Goal: Task Accomplishment & Management: Use online tool/utility

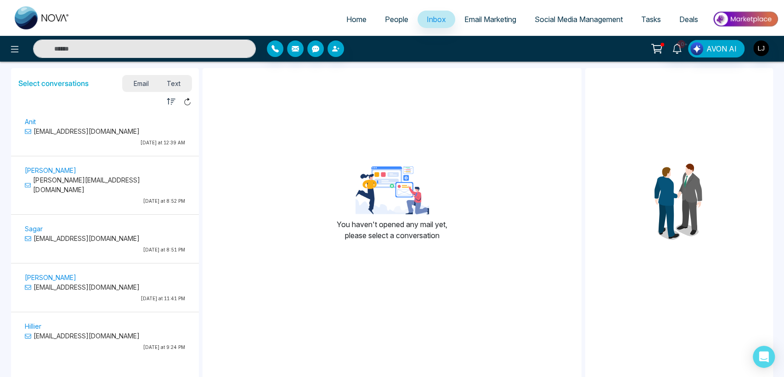
click at [74, 130] on p "[EMAIL_ADDRESS][DOMAIN_NAME]" at bounding box center [105, 131] width 160 height 10
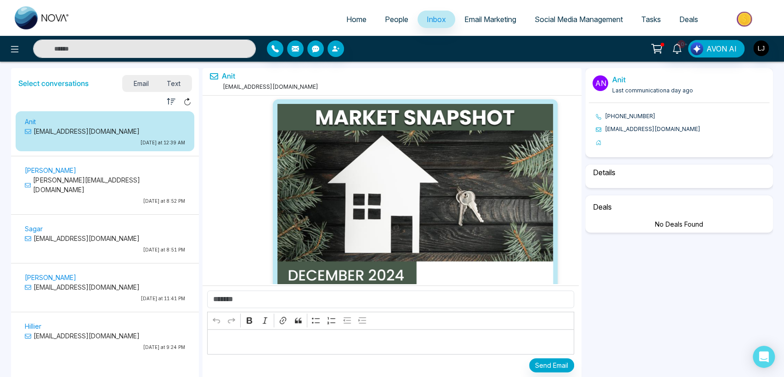
scroll to position [1834, 0]
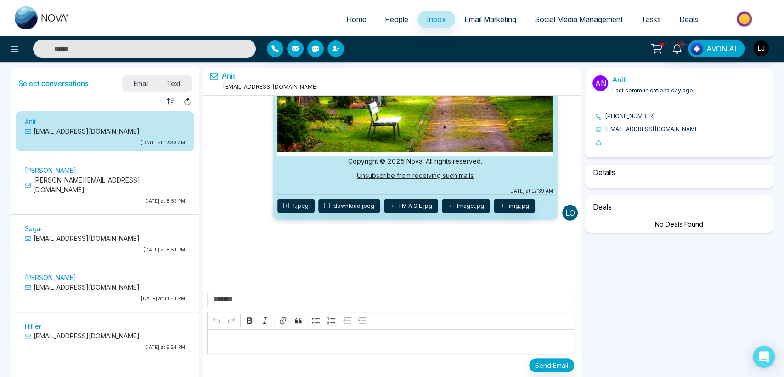
select select "*"
select select "**********"
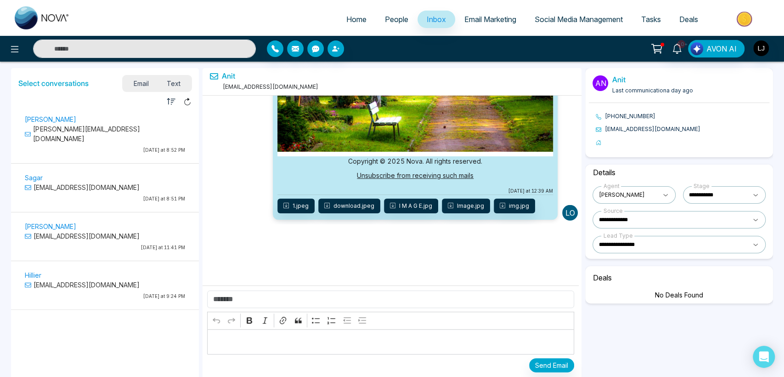
click at [401, 15] on span "People" at bounding box center [396, 19] width 23 height 9
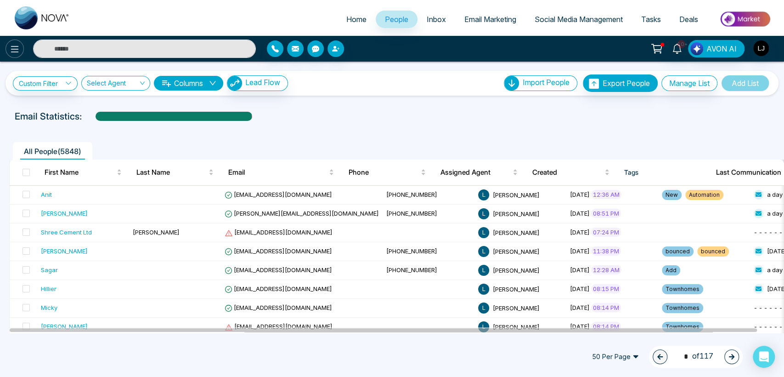
click at [16, 49] on icon at bounding box center [14, 49] width 11 height 11
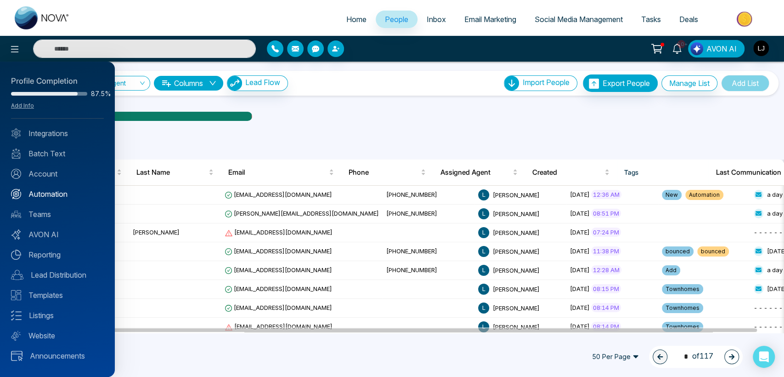
click at [58, 192] on link "Automation" at bounding box center [57, 193] width 93 height 11
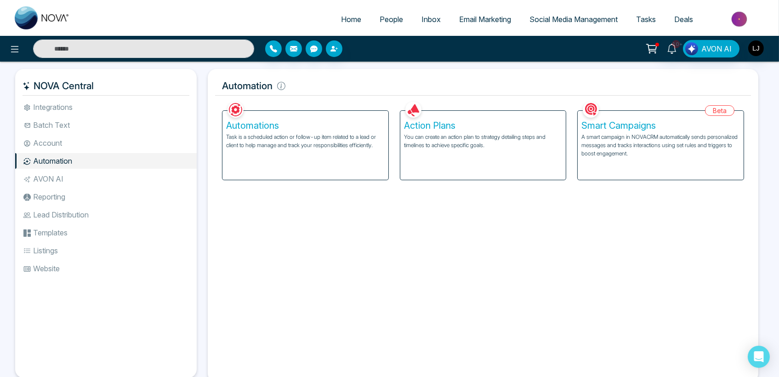
click at [458, 126] on h5 "Action Plans" at bounding box center [483, 125] width 158 height 11
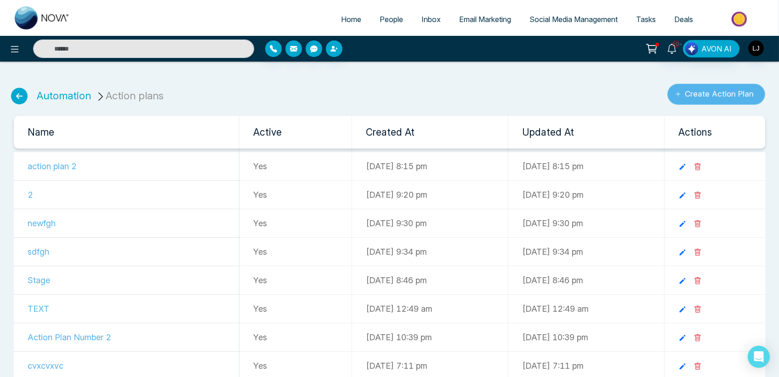
click at [707, 90] on button "Create Action Plan" at bounding box center [716, 94] width 98 height 21
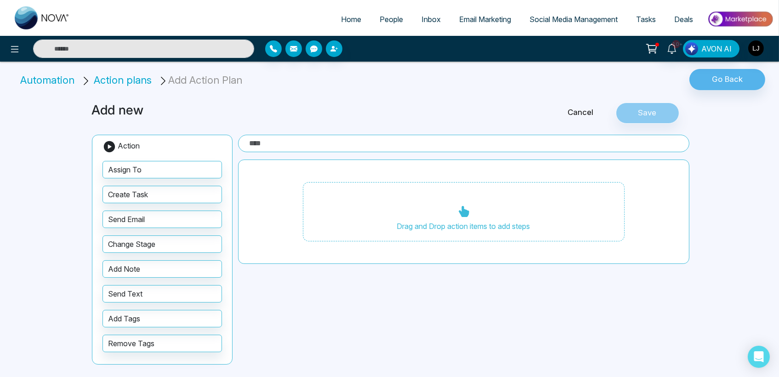
click at [279, 144] on input "text" at bounding box center [463, 143] width 451 height 17
type input "***"
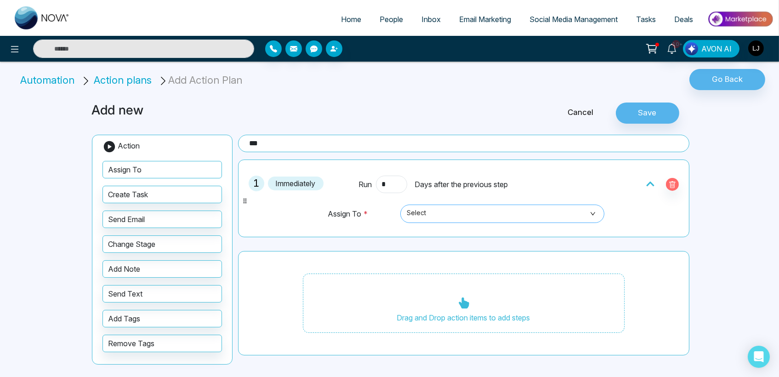
click at [428, 213] on span "Select" at bounding box center [502, 214] width 191 height 16
click at [321, 256] on div "Drag and Drop action items to add steps" at bounding box center [463, 303] width 451 height 105
click at [490, 215] on span "Select" at bounding box center [502, 214] width 191 height 16
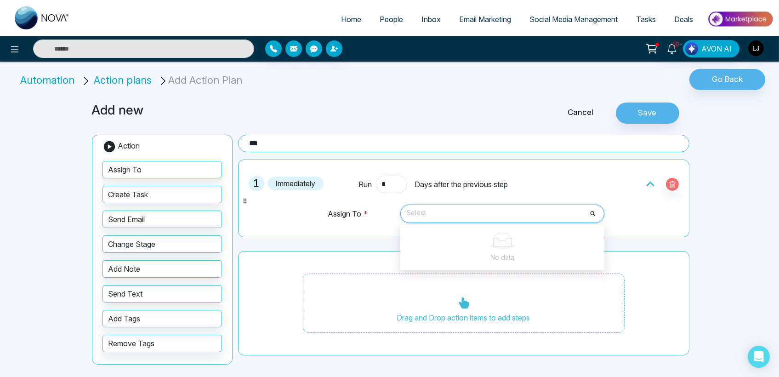
click at [303, 274] on div "Drag and Drop action items to add steps" at bounding box center [463, 303] width 451 height 105
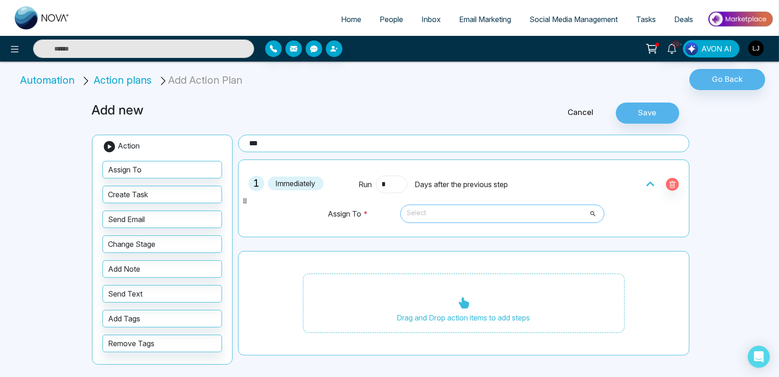
click at [428, 212] on span "Select" at bounding box center [502, 214] width 191 height 16
click at [634, 115] on button "Save" at bounding box center [647, 112] width 63 height 21
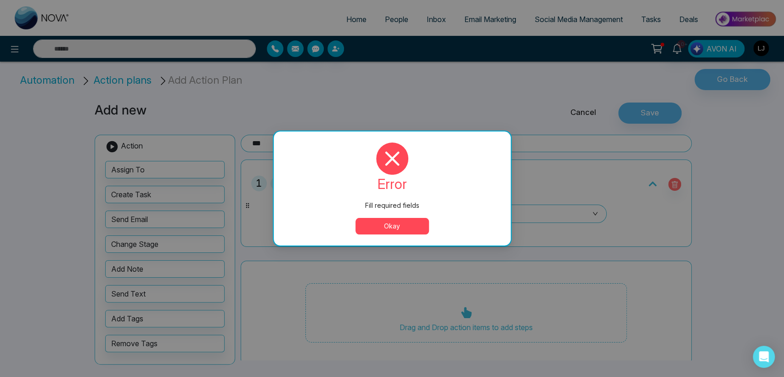
click at [396, 221] on button "Okay" at bounding box center [393, 226] width 74 height 17
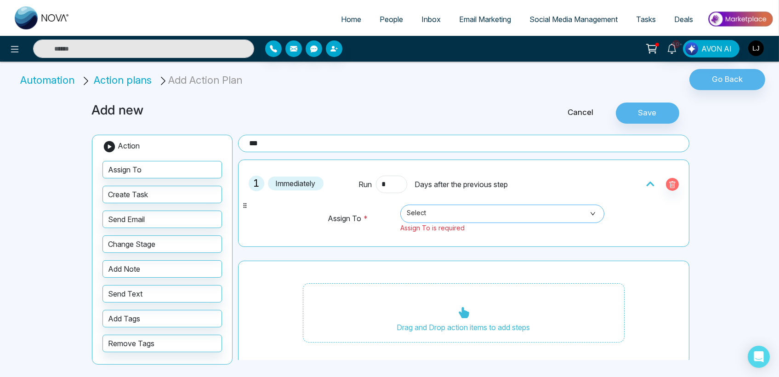
click at [422, 218] on span "Select" at bounding box center [502, 214] width 191 height 16
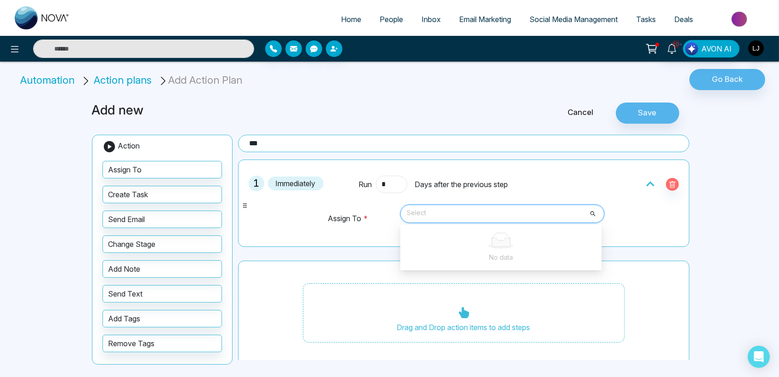
click at [437, 236] on div at bounding box center [501, 240] width 190 height 16
click at [467, 255] on div "No data" at bounding box center [501, 257] width 190 height 10
click at [354, 224] on td "Assign To *" at bounding box center [361, 223] width 69 height 38
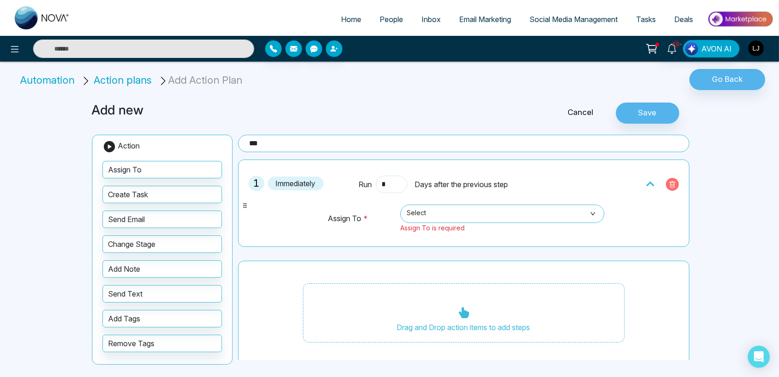
click at [669, 182] on icon "button" at bounding box center [672, 184] width 6 height 7
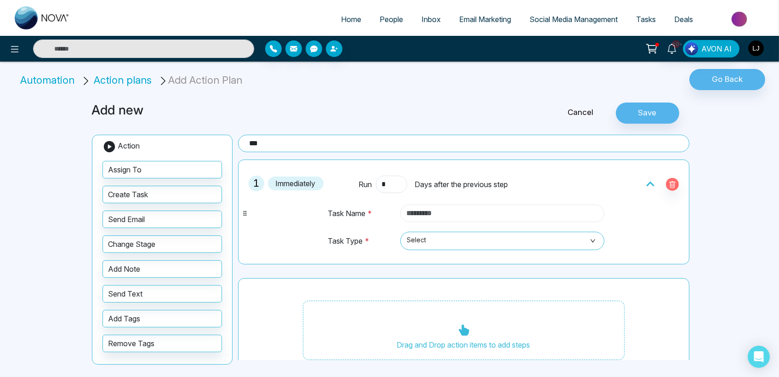
click at [423, 204] on input "text" at bounding box center [502, 212] width 204 height 17
type input "******"
click at [403, 239] on div "Select" at bounding box center [502, 241] width 204 height 18
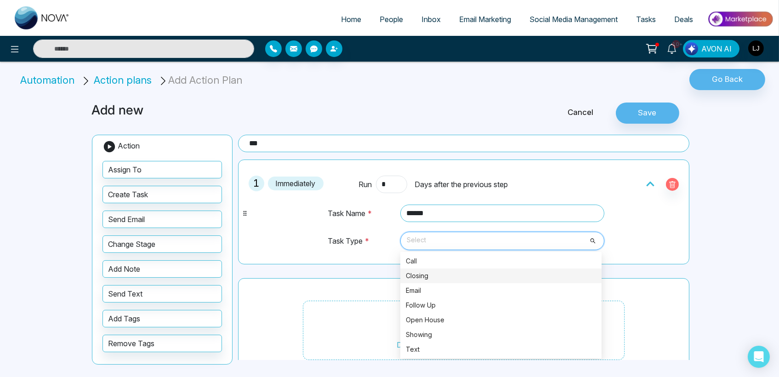
click at [424, 275] on div "Closing" at bounding box center [501, 276] width 190 height 10
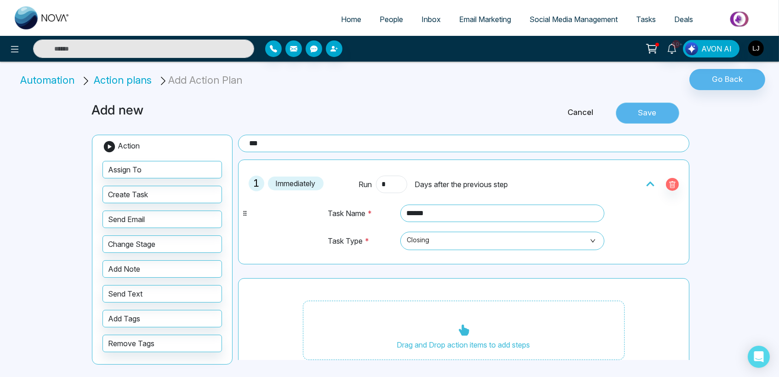
click at [648, 115] on button "Save" at bounding box center [647, 112] width 63 height 21
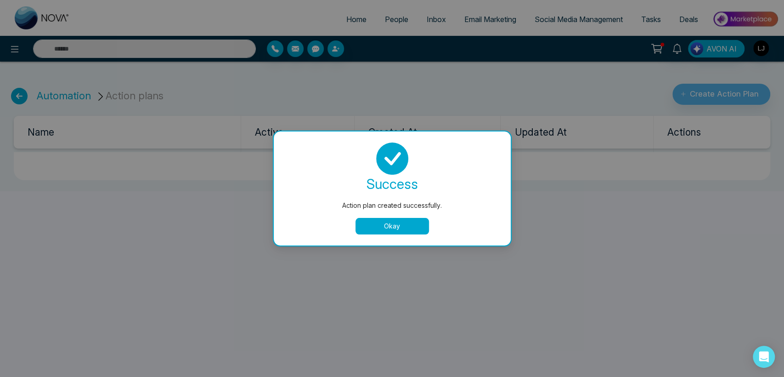
click at [396, 227] on button "Okay" at bounding box center [393, 226] width 74 height 17
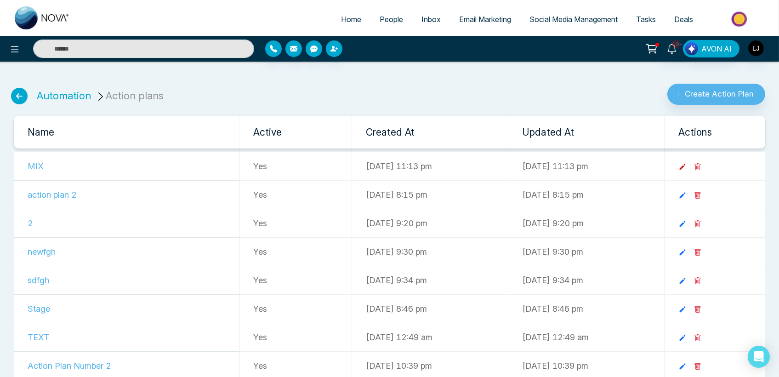
click at [685, 166] on icon at bounding box center [682, 167] width 6 height 6
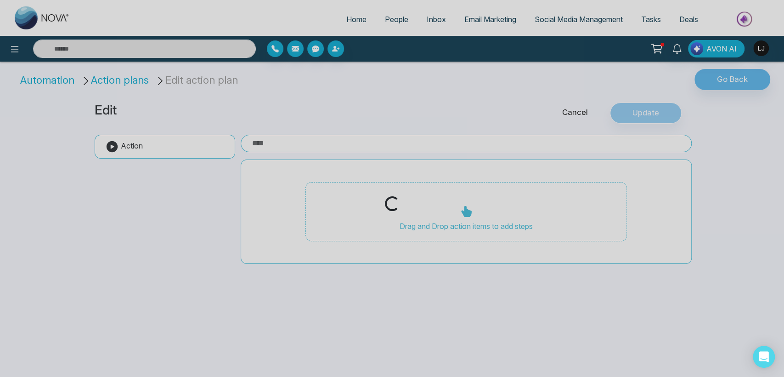
type input "***"
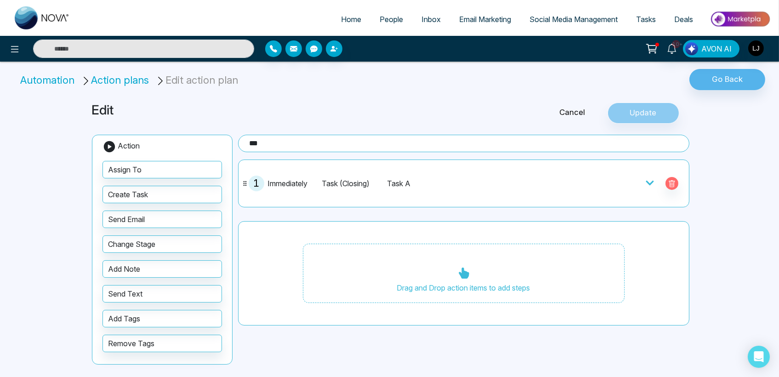
click at [107, 144] on icon at bounding box center [108, 146] width 11 height 11
click at [107, 147] on icon at bounding box center [108, 146] width 11 height 11
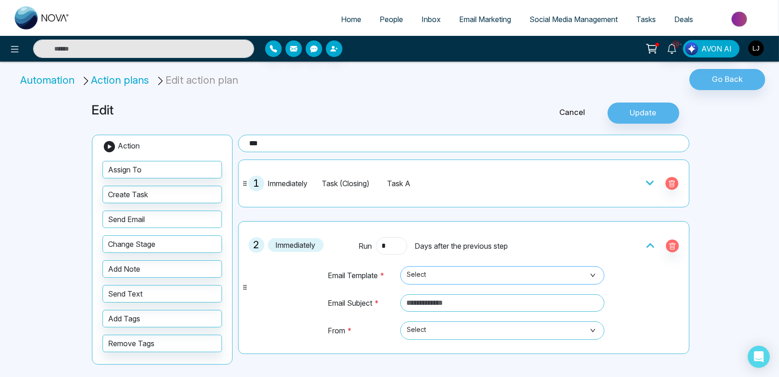
click at [440, 271] on span "Select" at bounding box center [502, 275] width 191 height 16
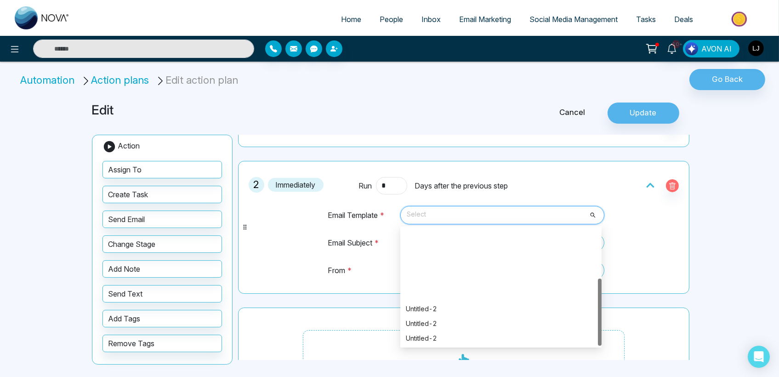
scroll to position [88, 0]
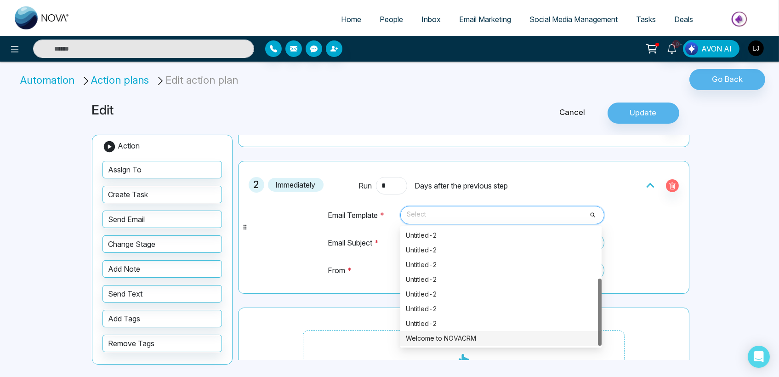
click at [441, 333] on div "Welcome to NOVACRM" at bounding box center [501, 338] width 190 height 10
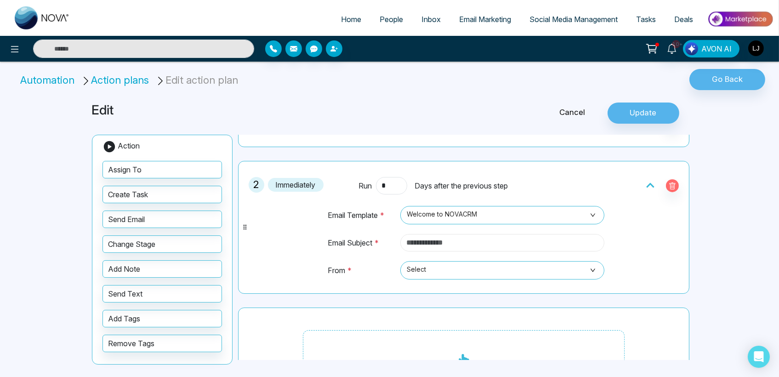
click at [460, 239] on input "text" at bounding box center [502, 242] width 204 height 17
type input "**********"
click at [430, 272] on span "Select" at bounding box center [502, 270] width 191 height 16
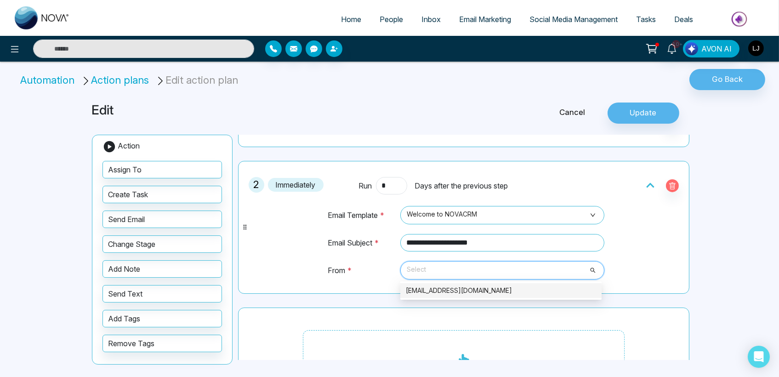
click at [441, 287] on div "[EMAIL_ADDRESS][DOMAIN_NAME]" at bounding box center [501, 290] width 190 height 10
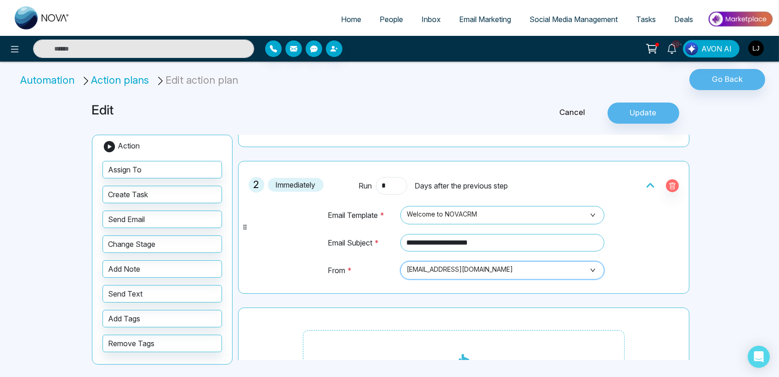
click at [341, 281] on td "From *" at bounding box center [361, 274] width 69 height 28
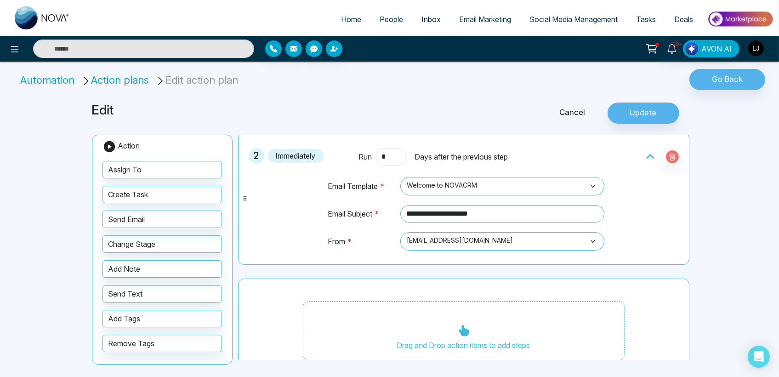
scroll to position [111, 0]
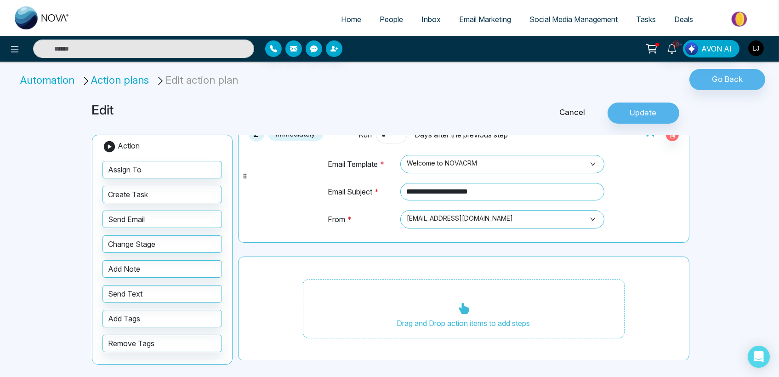
click at [451, 298] on div "Drag and Drop action items to add steps" at bounding box center [464, 309] width 322 height 60
click at [435, 297] on div "Drag and Drop action items to add steps" at bounding box center [464, 309] width 322 height 60
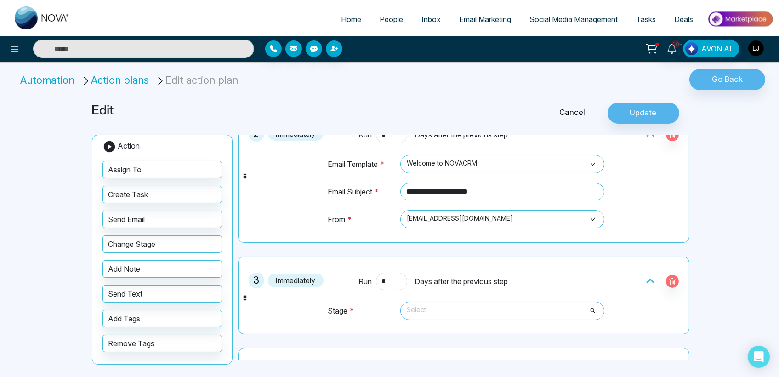
click at [470, 310] on span "Select" at bounding box center [502, 311] width 191 height 16
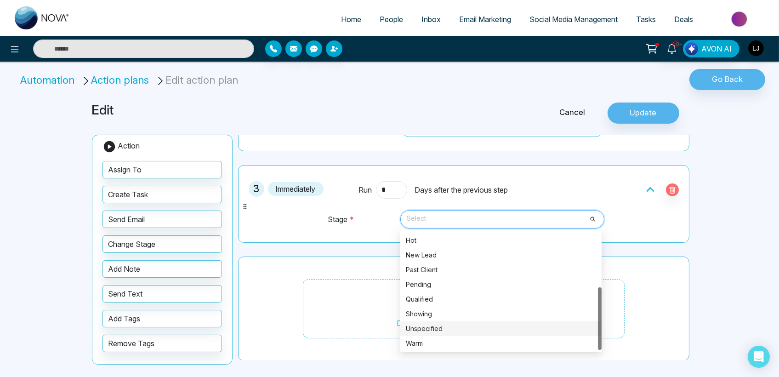
scroll to position [103, 0]
click at [429, 324] on div "Unspecified" at bounding box center [501, 328] width 190 height 10
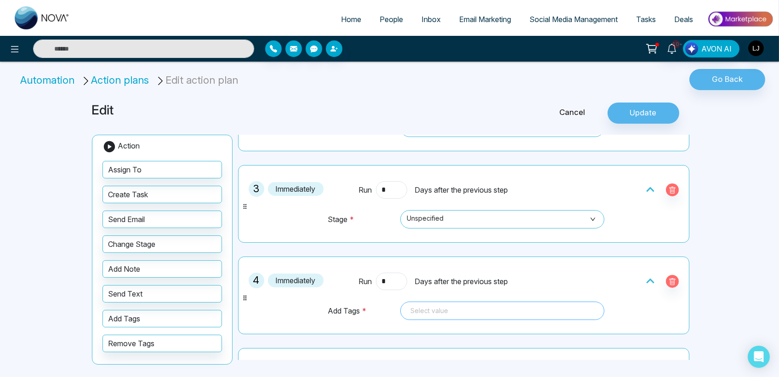
drag, startPoint x: 449, startPoint y: 306, endPoint x: 443, endPoint y: 309, distance: 6.2
click at [447, 307] on div at bounding box center [502, 310] width 191 height 11
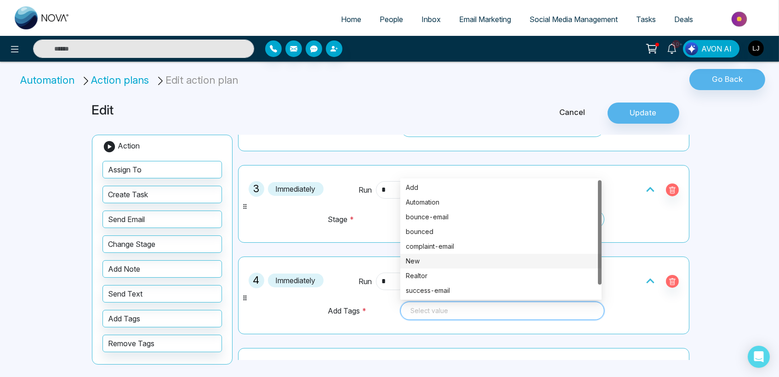
click at [424, 264] on div "New" at bounding box center [500, 261] width 201 height 15
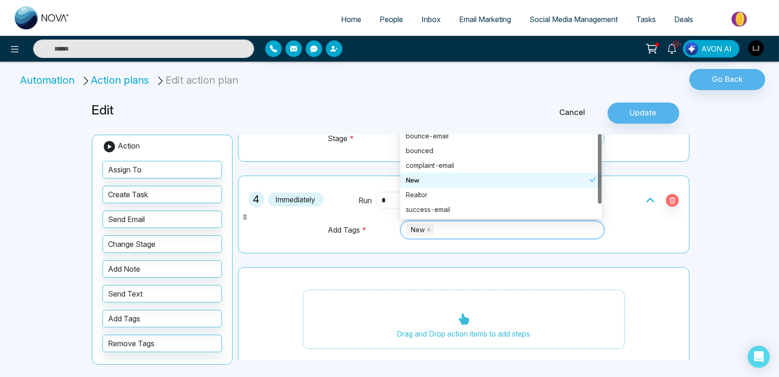
scroll to position [294, 0]
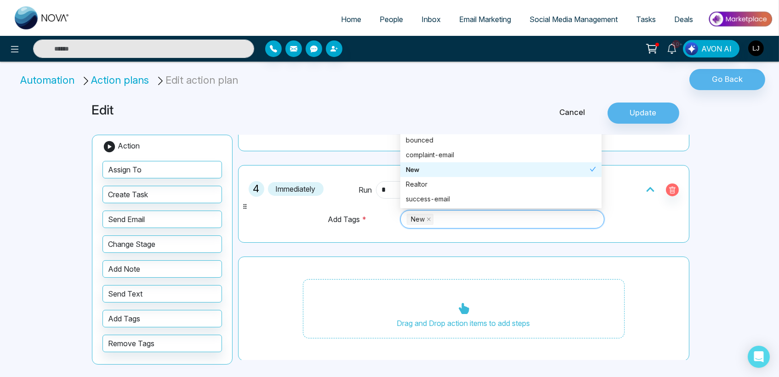
click at [347, 258] on div "Drag and Drop action items to add steps" at bounding box center [463, 308] width 451 height 105
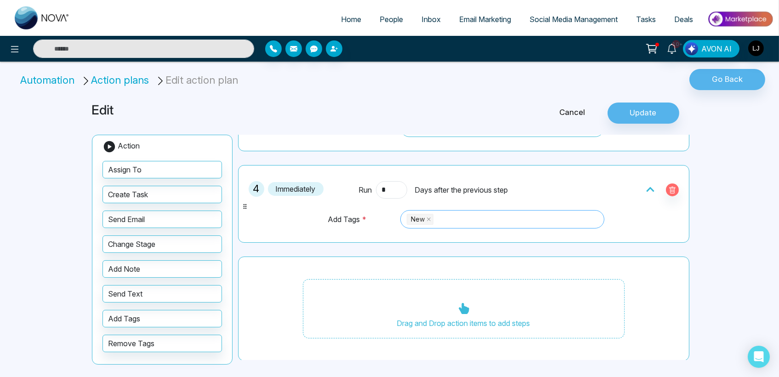
click at [459, 219] on div "New" at bounding box center [502, 219] width 191 height 13
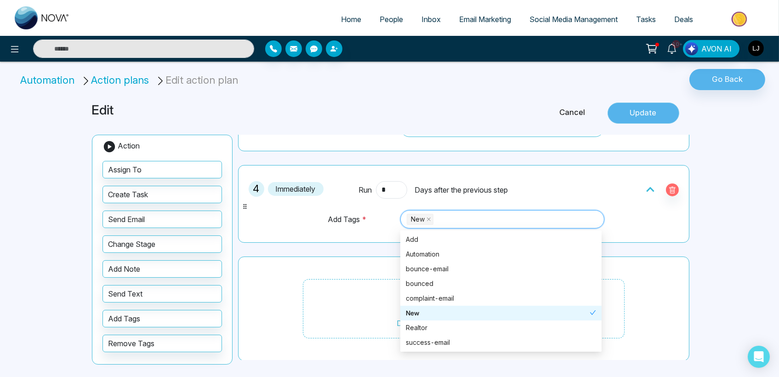
click at [648, 103] on button "Update" at bounding box center [643, 112] width 72 height 21
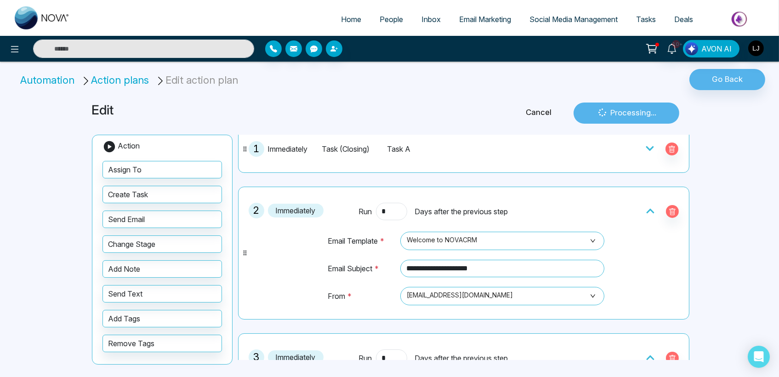
scroll to position [0, 0]
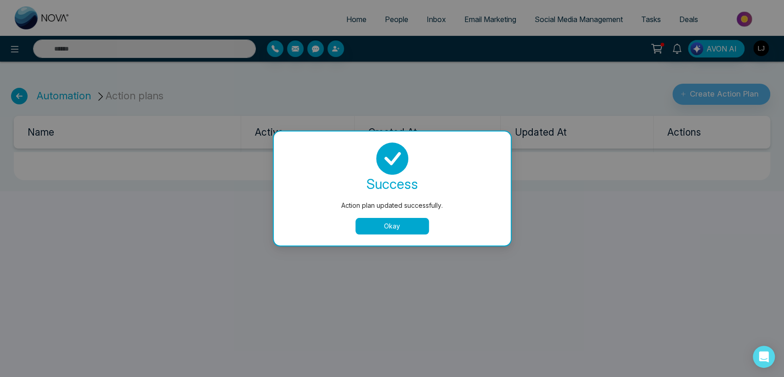
click at [390, 218] on button "Okay" at bounding box center [393, 226] width 74 height 17
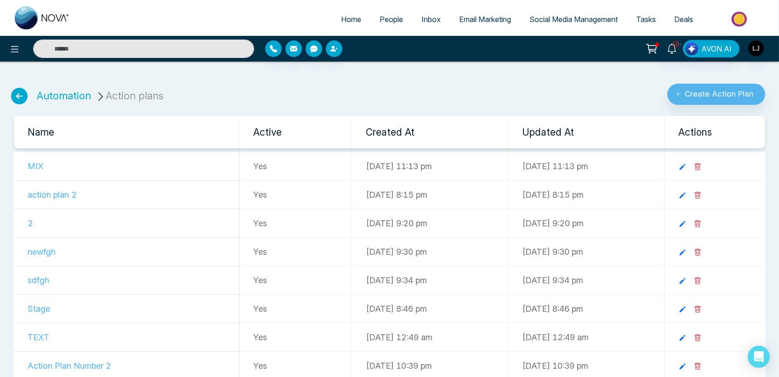
click at [66, 102] on li "Automation" at bounding box center [64, 95] width 54 height 15
click at [68, 99] on link "Automation" at bounding box center [64, 96] width 54 height 12
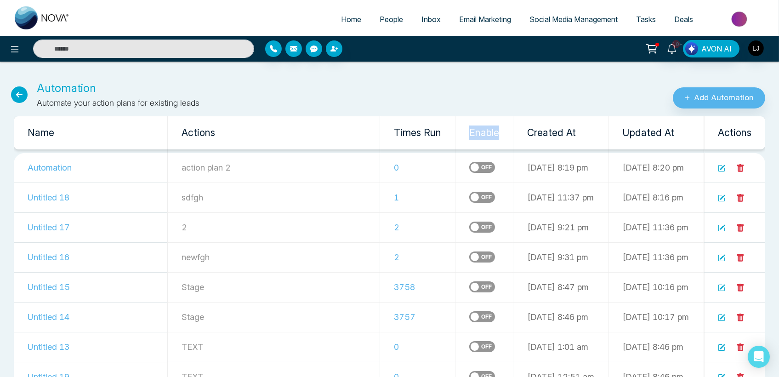
drag, startPoint x: 419, startPoint y: 135, endPoint x: 448, endPoint y: 136, distance: 29.4
click at [455, 136] on th "Enable" at bounding box center [484, 132] width 58 height 33
click at [551, 15] on span "Social Media Management" at bounding box center [573, 19] width 88 height 9
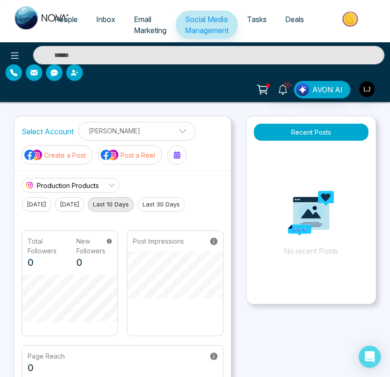
click at [16, 19] on span "Home" at bounding box center [26, 19] width 20 height 9
select select "*"
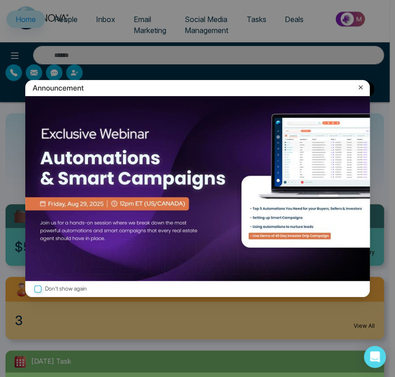
click at [360, 85] on icon at bounding box center [360, 87] width 9 height 9
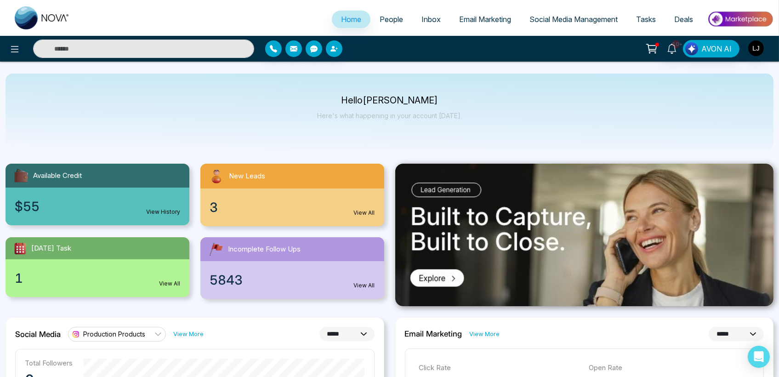
click at [491, 16] on span "Email Marketing" at bounding box center [485, 19] width 52 height 9
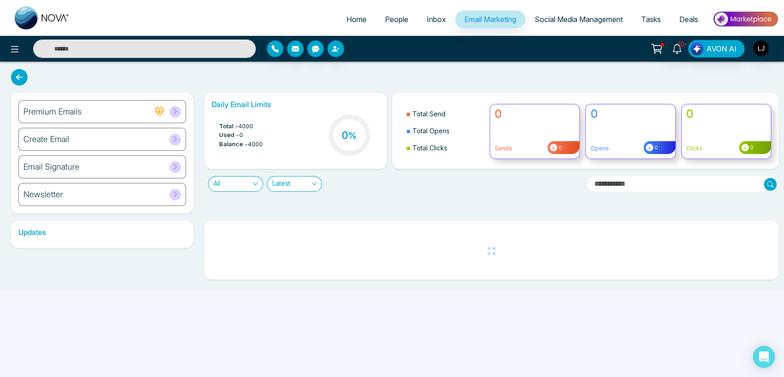
click at [564, 16] on span "Social Media Management" at bounding box center [579, 19] width 88 height 9
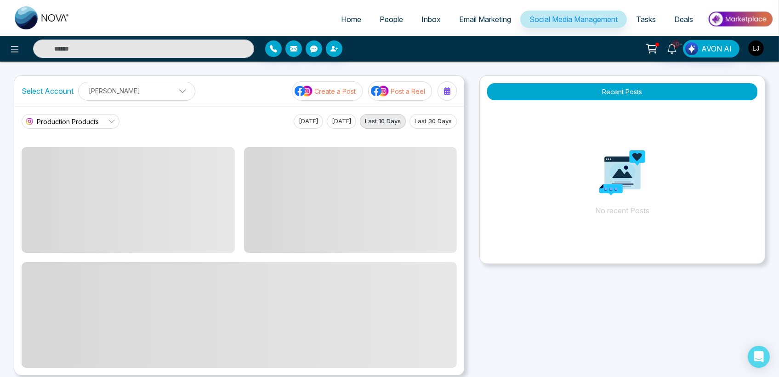
click at [93, 116] on div "Production Products" at bounding box center [61, 121] width 75 height 11
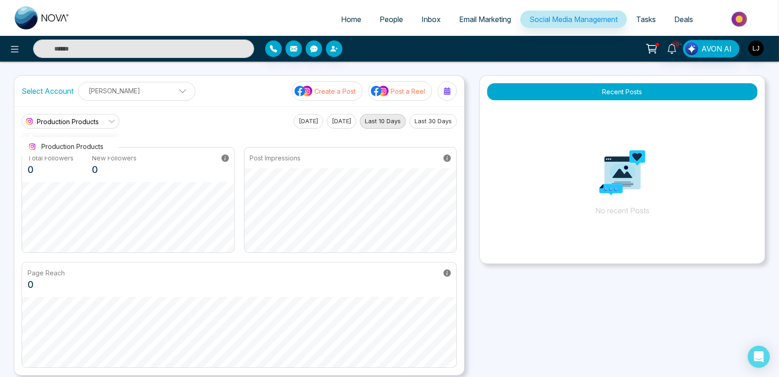
click at [136, 92] on p "[PERSON_NAME]" at bounding box center [136, 90] width 105 height 15
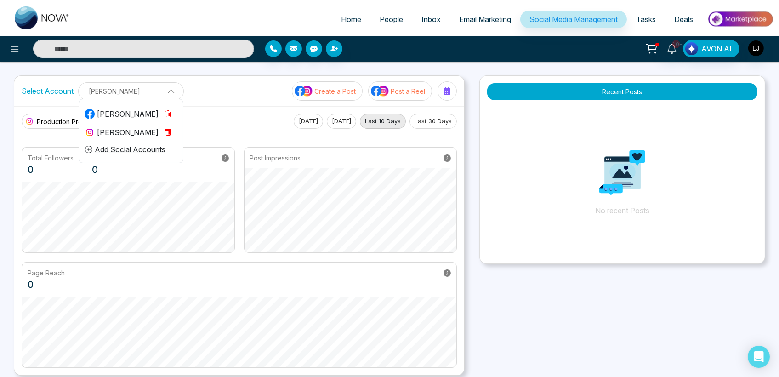
click at [128, 117] on div "[PERSON_NAME]" at bounding box center [122, 113] width 74 height 11
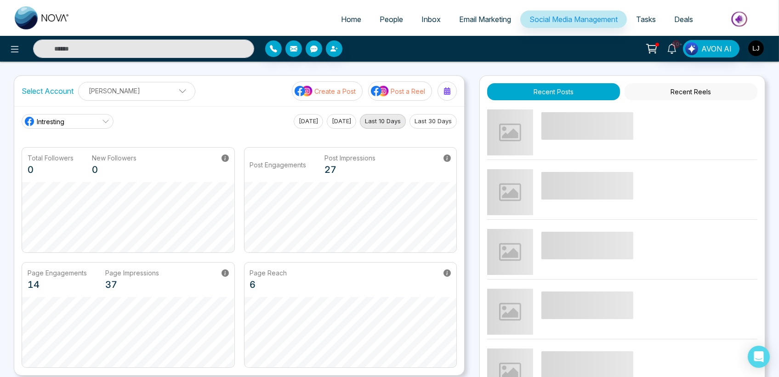
click at [434, 121] on button "Last 30 Days" at bounding box center [432, 121] width 47 height 15
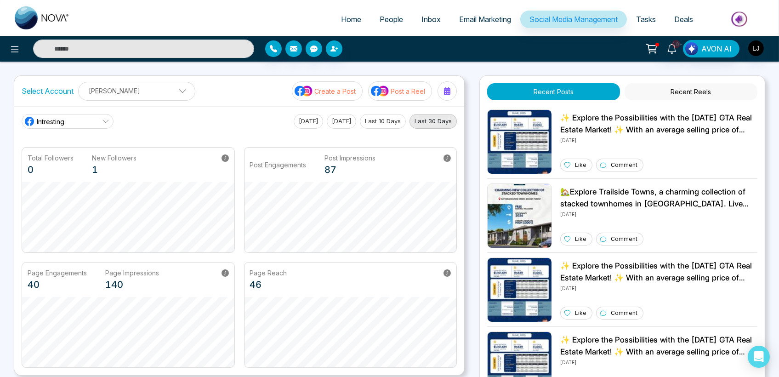
click at [332, 21] on link "Home" at bounding box center [351, 19] width 39 height 17
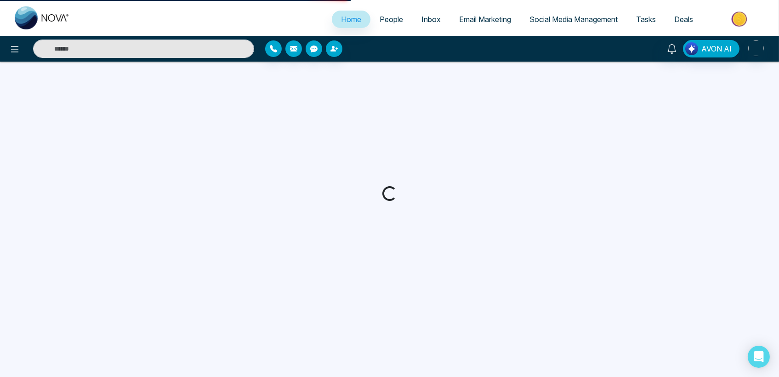
select select "*"
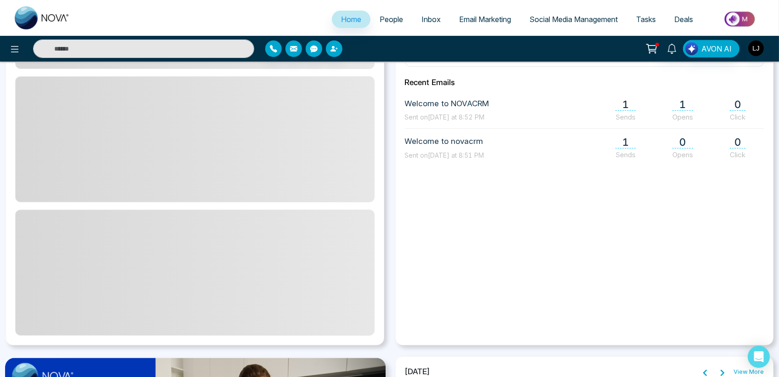
scroll to position [408, 0]
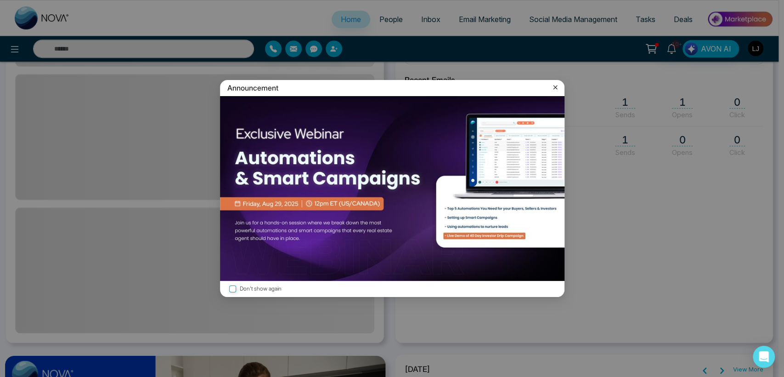
click at [553, 92] on icon at bounding box center [555, 87] width 9 height 9
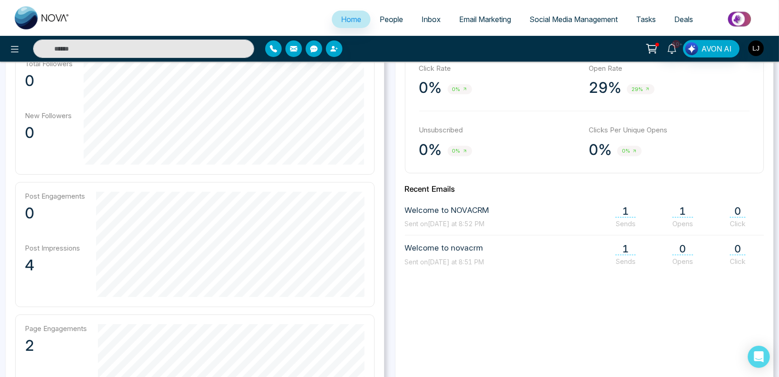
scroll to position [255, 0]
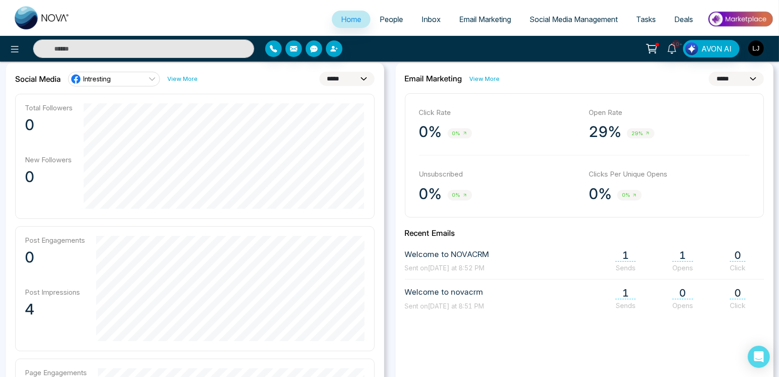
click at [350, 80] on select "**********" at bounding box center [346, 79] width 55 height 14
select select "**"
click at [319, 72] on select "**********" at bounding box center [346, 79] width 55 height 14
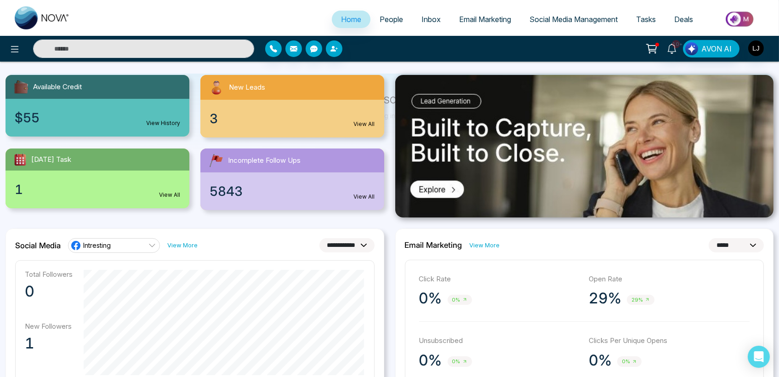
scroll to position [51, 0]
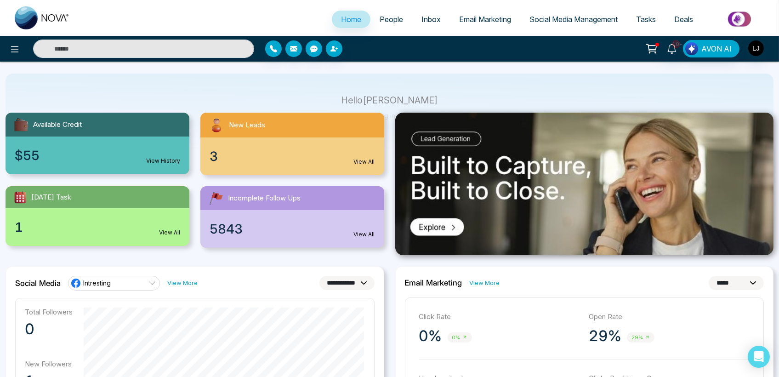
click at [477, 16] on span "Email Marketing" at bounding box center [485, 19] width 52 height 9
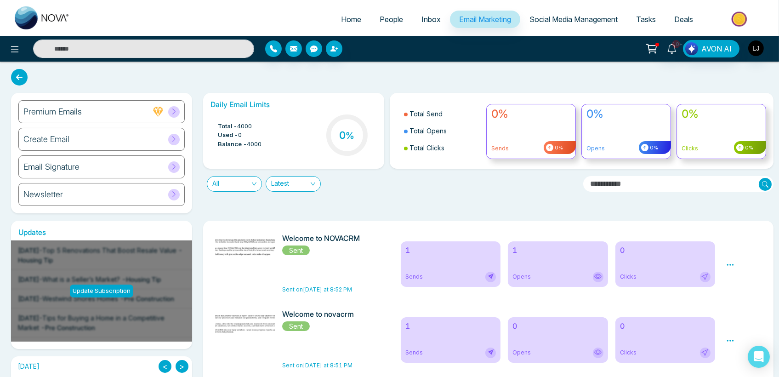
click at [171, 192] on icon at bounding box center [173, 194] width 7 height 7
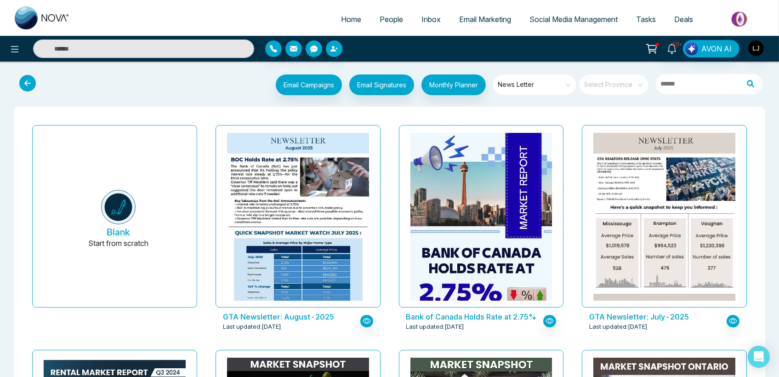
click at [402, 19] on link "People" at bounding box center [391, 19] width 42 height 17
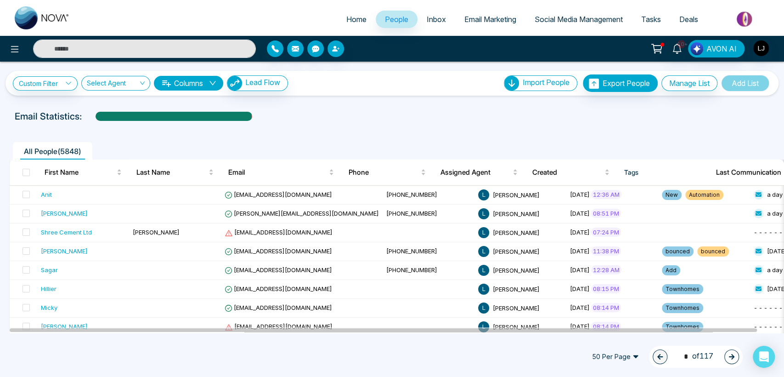
click at [337, 16] on link "Home" at bounding box center [356, 19] width 39 height 17
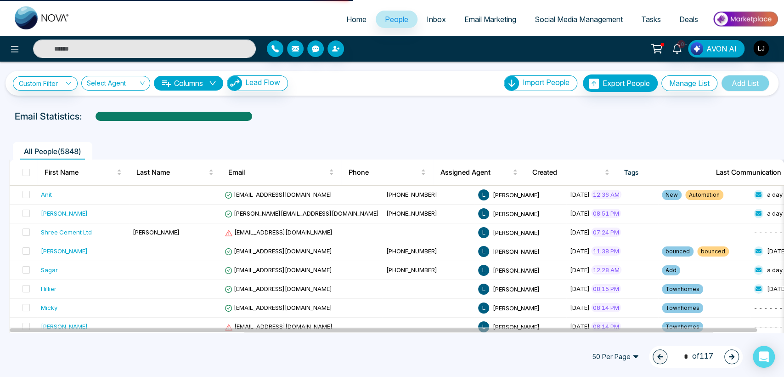
select select "*"
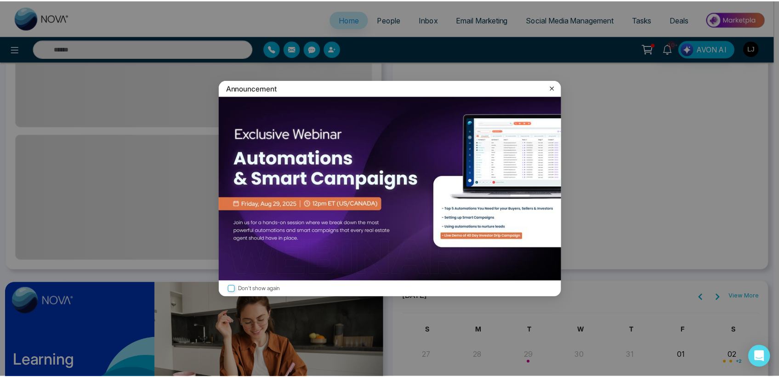
scroll to position [516, 0]
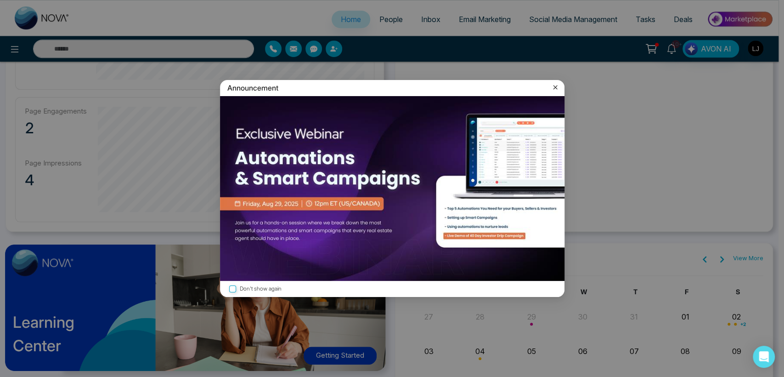
click at [553, 86] on icon at bounding box center [555, 87] width 9 height 9
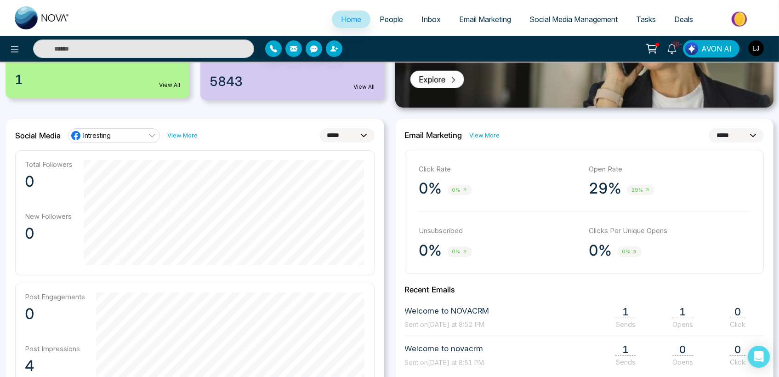
scroll to position [193, 0]
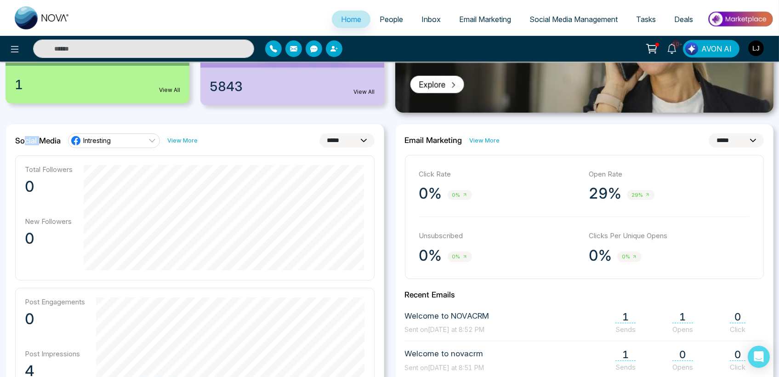
drag, startPoint x: 23, startPoint y: 138, endPoint x: 40, endPoint y: 136, distance: 17.6
click at [40, 136] on h2 "Social Media" at bounding box center [37, 140] width 45 height 9
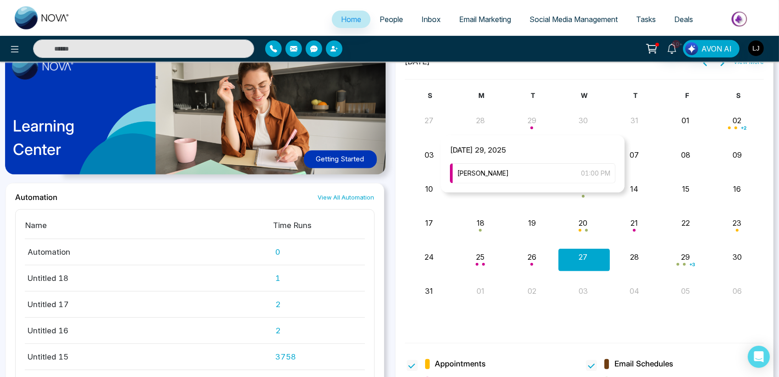
scroll to position [755, 0]
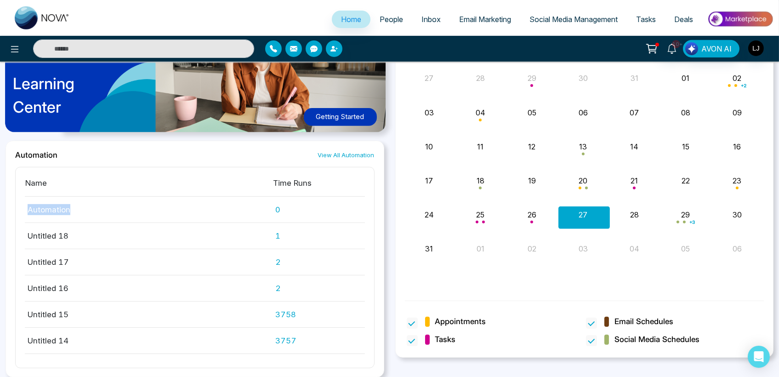
drag, startPoint x: 28, startPoint y: 206, endPoint x: 68, endPoint y: 206, distance: 40.9
click at [68, 206] on td "Automation" at bounding box center [149, 210] width 248 height 26
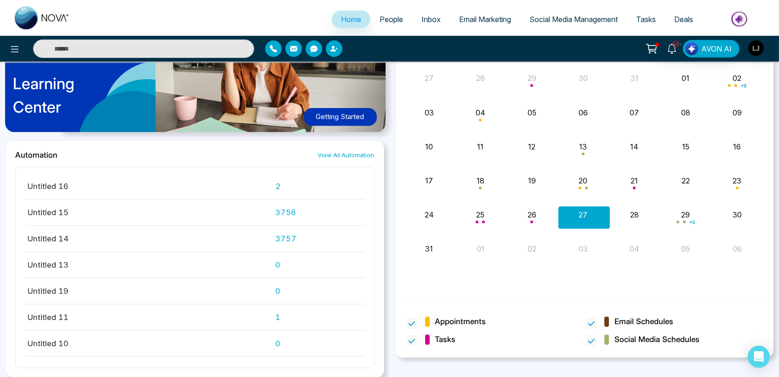
scroll to position [51, 0]
drag, startPoint x: 27, startPoint y: 211, endPoint x: 92, endPoint y: 209, distance: 65.8
click at [92, 209] on td "Untitled 17" at bounding box center [149, 211] width 248 height 26
click at [47, 207] on td "Untitled 17" at bounding box center [149, 211] width 248 height 26
click at [273, 208] on td "2" at bounding box center [319, 211] width 92 height 26
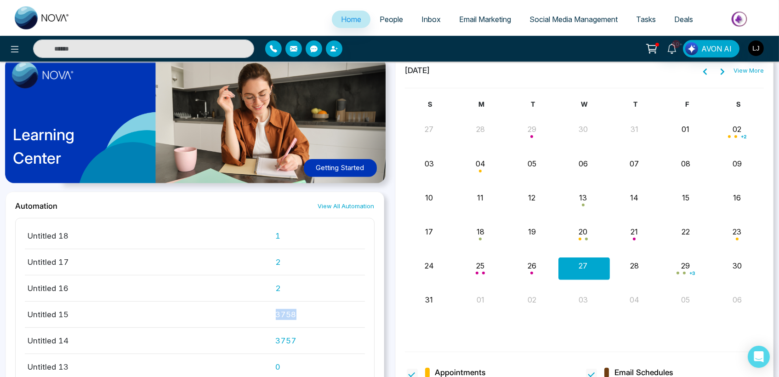
drag, startPoint x: 267, startPoint y: 311, endPoint x: 291, endPoint y: 312, distance: 23.9
click at [291, 312] on tr "Untitled 15 3758" at bounding box center [195, 314] width 340 height 26
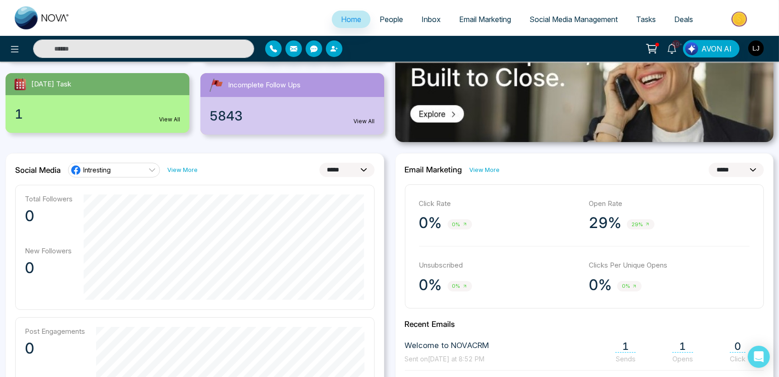
scroll to position [142, 0]
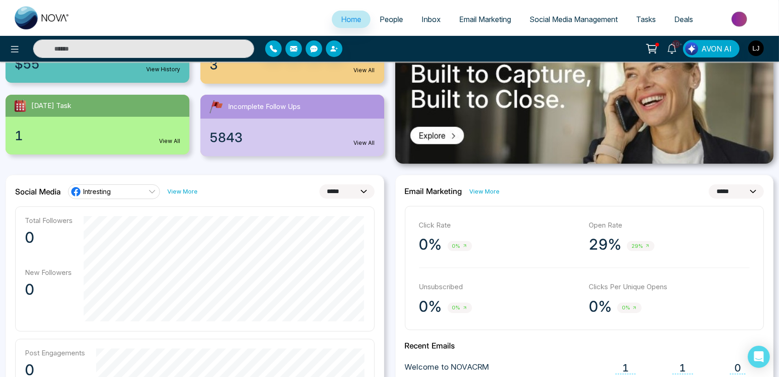
click at [339, 191] on select "**********" at bounding box center [346, 191] width 55 height 14
select select "**"
click at [319, 184] on select "**********" at bounding box center [346, 191] width 55 height 14
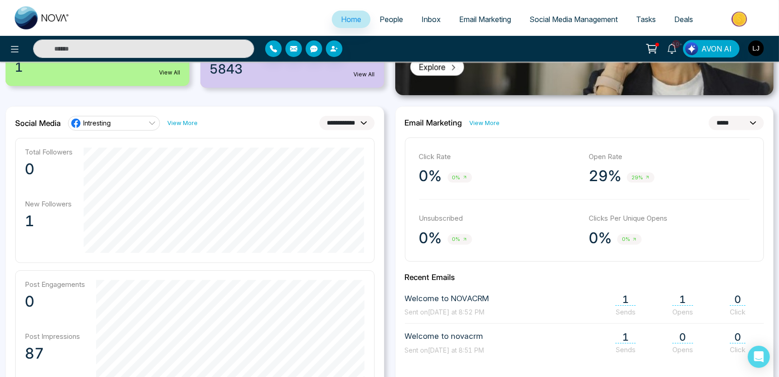
scroll to position [193, 0]
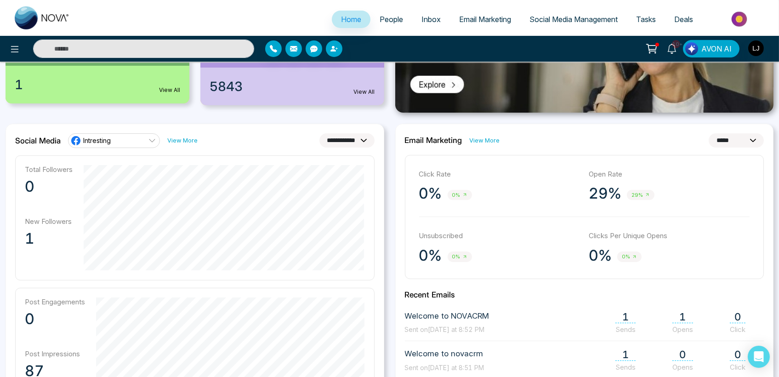
click at [563, 23] on span "Social Media Management" at bounding box center [573, 19] width 88 height 9
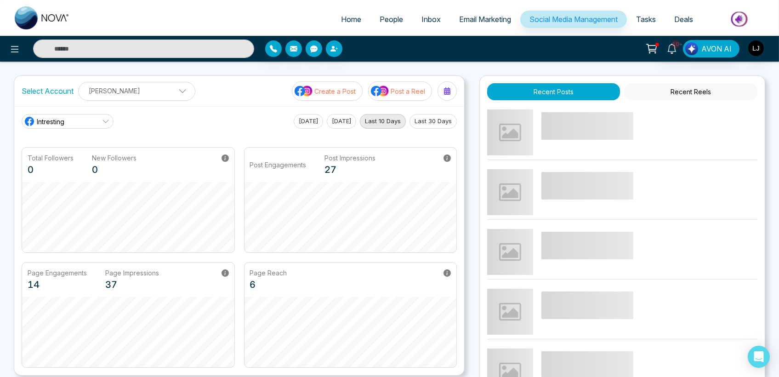
click at [422, 122] on button "Last 30 Days" at bounding box center [432, 121] width 47 height 15
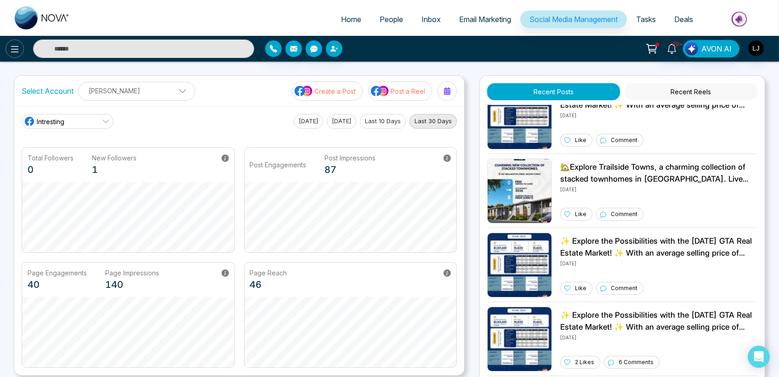
click at [23, 49] on button at bounding box center [15, 49] width 18 height 18
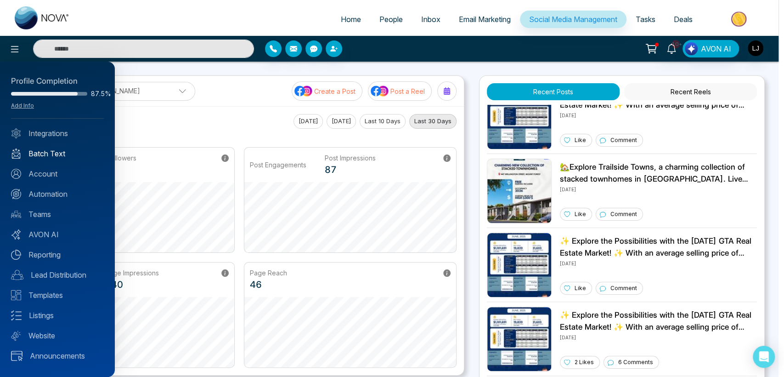
click at [50, 153] on link "Batch Text" at bounding box center [57, 153] width 93 height 11
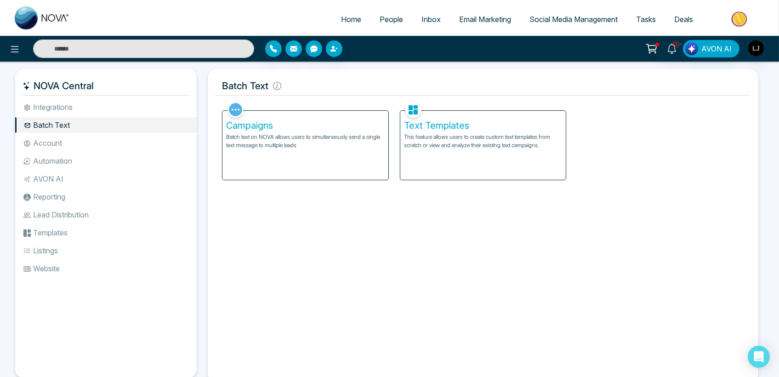
click at [464, 148] on p "This feature allows users to create custom text templates from scratch or view …" at bounding box center [483, 141] width 158 height 17
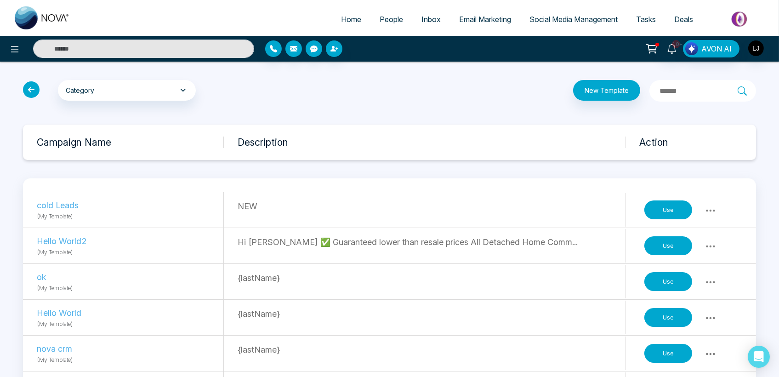
click at [37, 92] on icon at bounding box center [31, 89] width 17 height 17
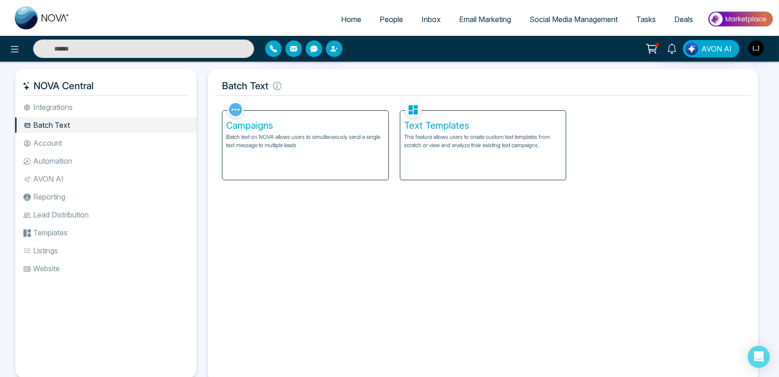
click at [321, 150] on div "Campaigns Batch text on NOVA allows users to simultaneously send a single text …" at bounding box center [305, 145] width 166 height 69
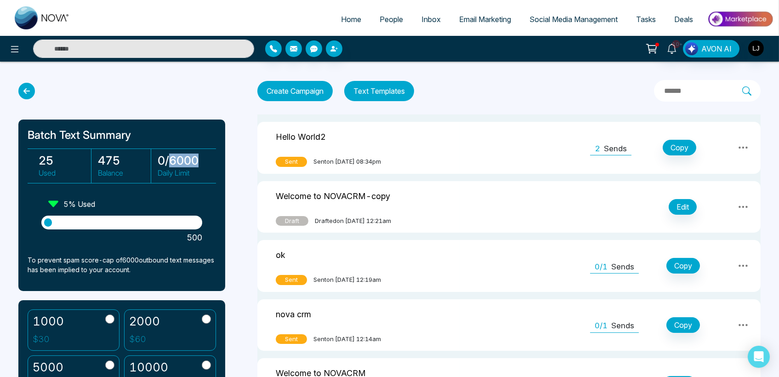
drag, startPoint x: 170, startPoint y: 160, endPoint x: 198, endPoint y: 157, distance: 28.7
click at [198, 157] on h3 "0 / 6000" at bounding box center [184, 160] width 53 height 14
click at [377, 23] on link "People" at bounding box center [391, 19] width 42 height 17
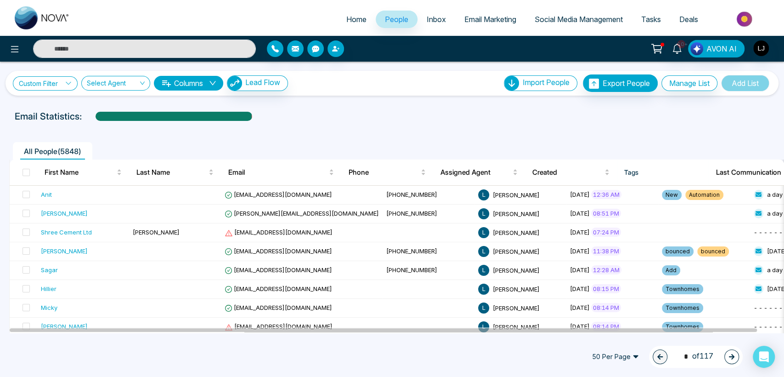
click at [39, 80] on link "Custom Filter" at bounding box center [45, 83] width 65 height 14
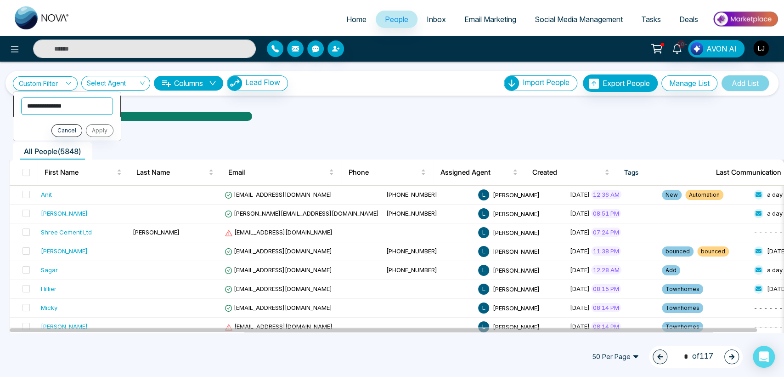
click at [56, 108] on select "**********" at bounding box center [67, 105] width 92 height 17
select select "*****"
click at [21, 97] on select "**********" at bounding box center [67, 105] width 92 height 17
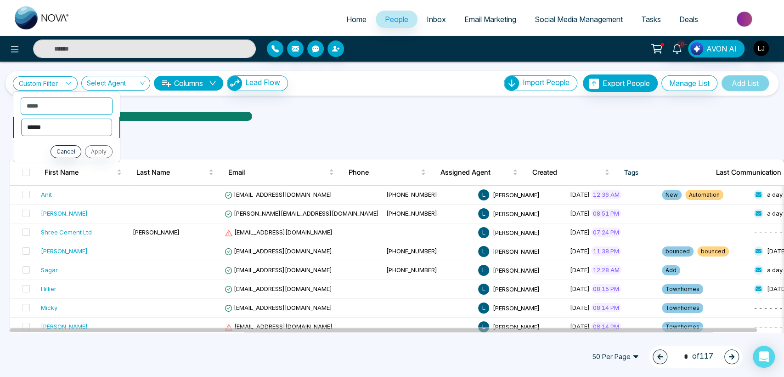
click at [52, 126] on select "**********" at bounding box center [66, 126] width 91 height 17
select select "**********"
click at [21, 118] on select "**********" at bounding box center [66, 126] width 91 height 17
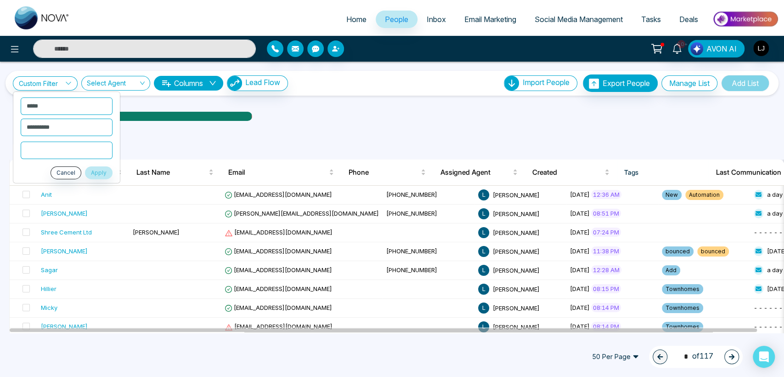
click at [51, 151] on input "text" at bounding box center [67, 149] width 92 height 17
type input "***"
click at [92, 170] on button "Apply" at bounding box center [99, 172] width 28 height 13
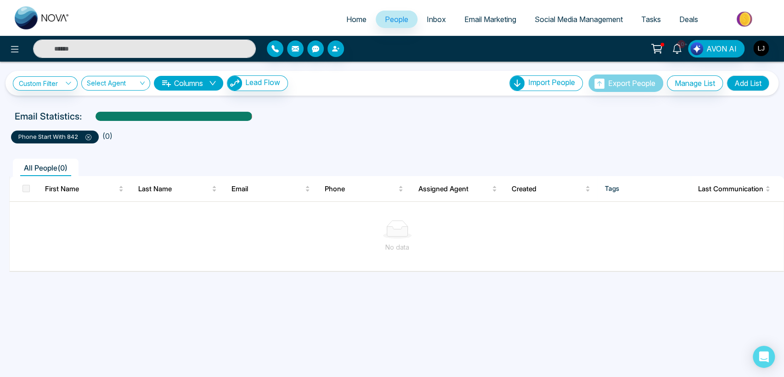
click at [87, 136] on icon at bounding box center [88, 137] width 6 height 6
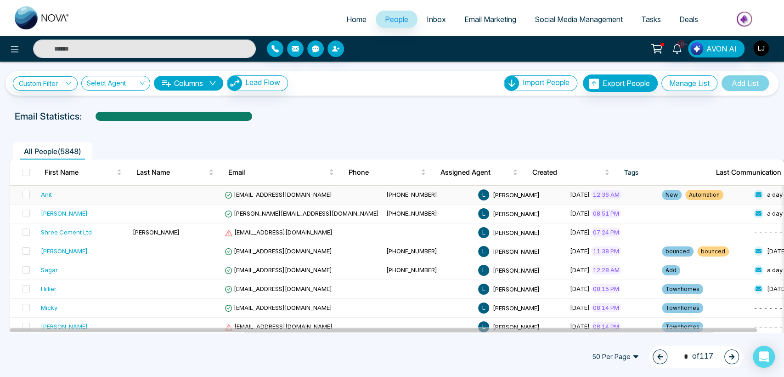
click at [51, 194] on div "Anit" at bounding box center [46, 194] width 11 height 9
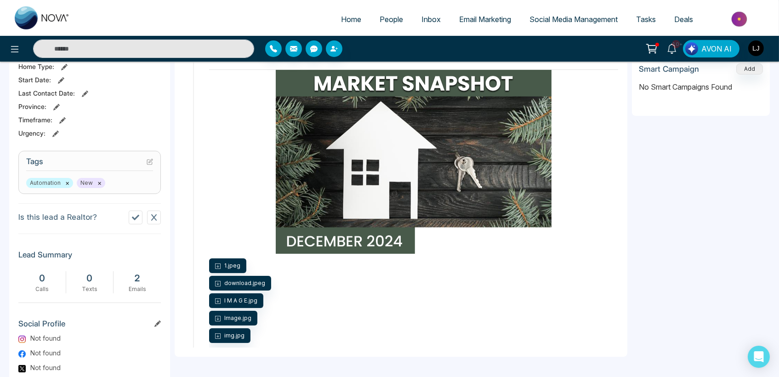
scroll to position [357, 0]
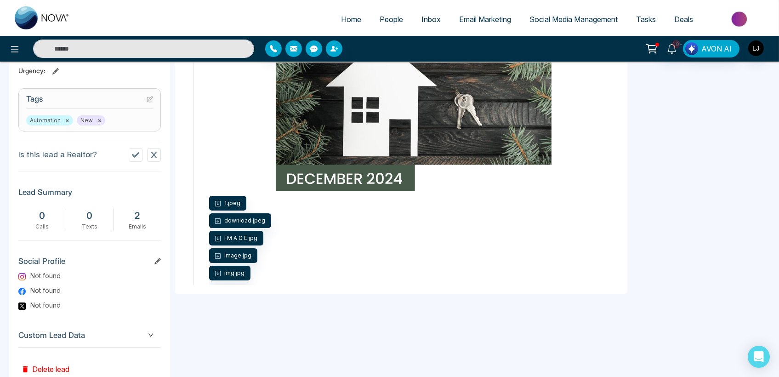
click at [423, 23] on span "Inbox" at bounding box center [430, 19] width 19 height 9
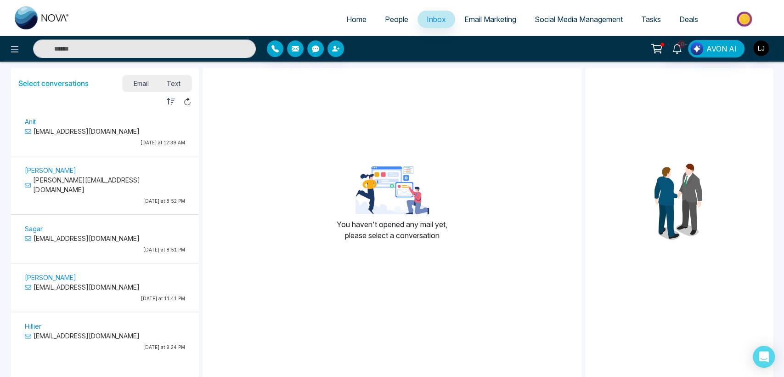
click at [85, 140] on p "[DATE] at 12:39 AM" at bounding box center [105, 142] width 160 height 7
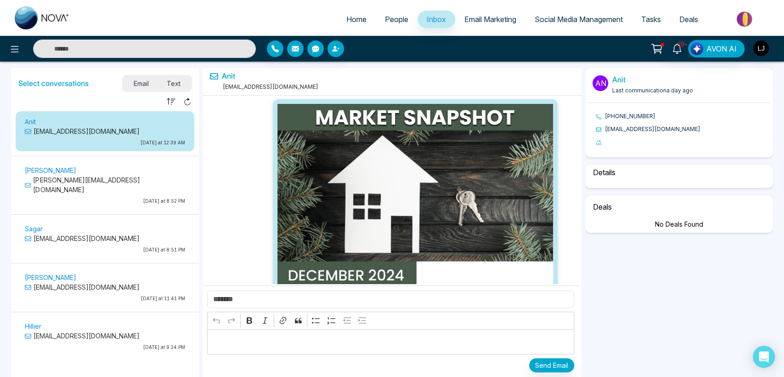
scroll to position [1834, 0]
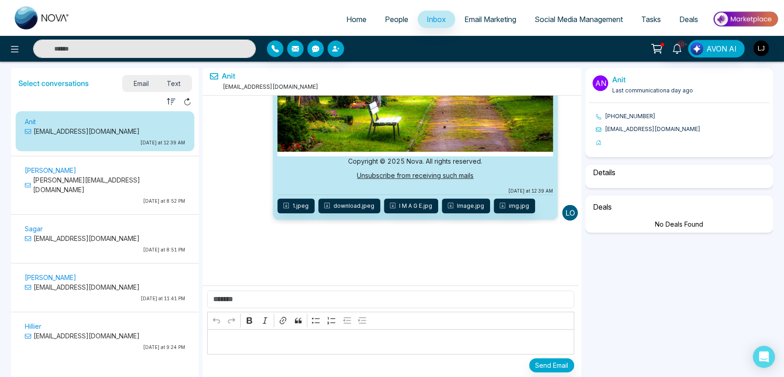
select select "*"
select select "**********"
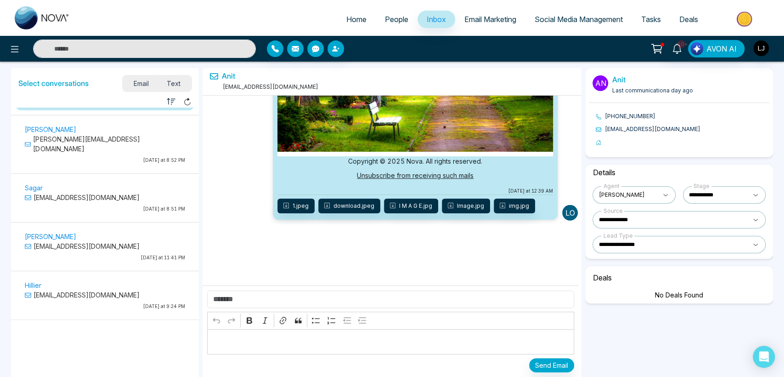
scroll to position [0, 0]
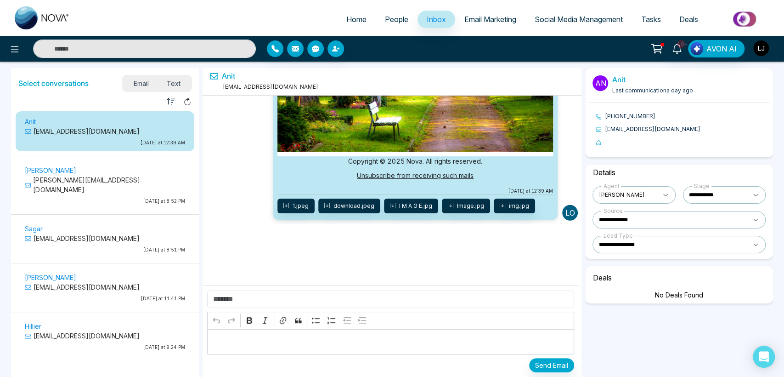
click at [759, 52] on img "button" at bounding box center [761, 48] width 16 height 16
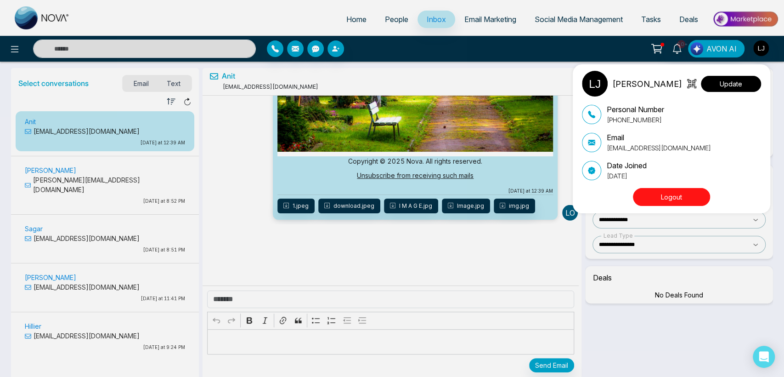
click at [736, 79] on button "Update" at bounding box center [731, 84] width 60 height 16
select select
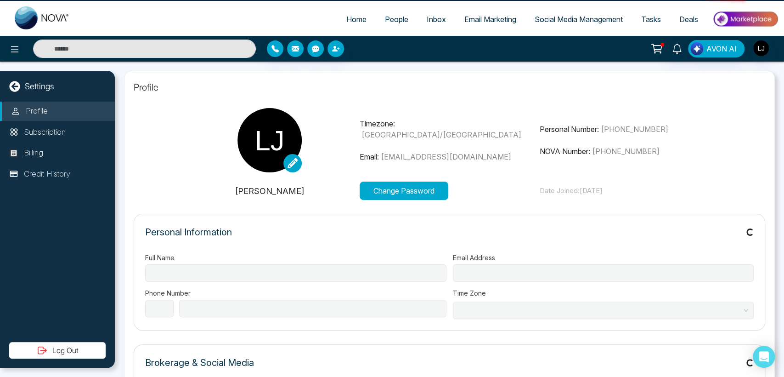
type input "**********"
select select "***"
type input "**********"
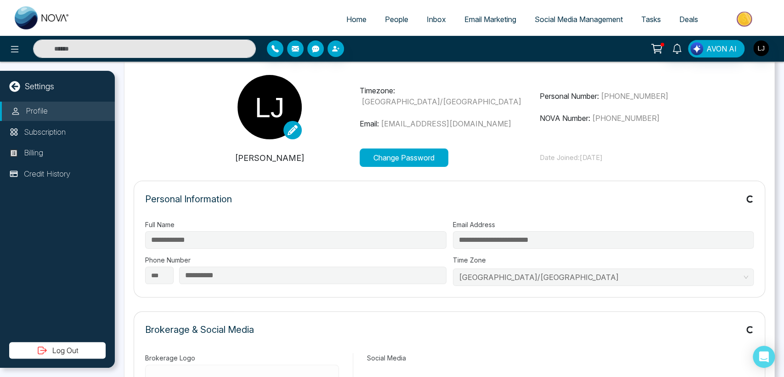
scroll to position [51, 0]
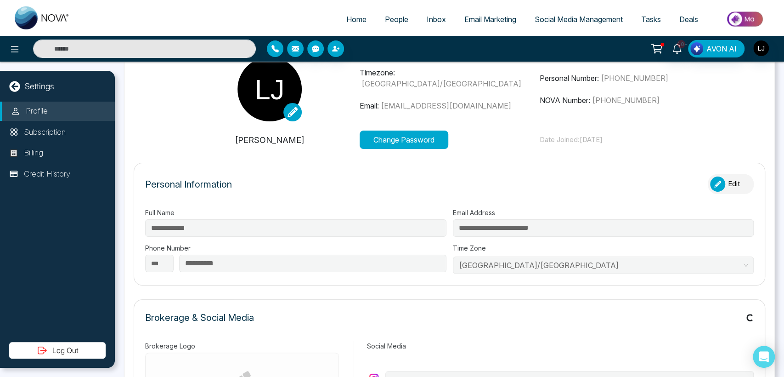
type input "**********"
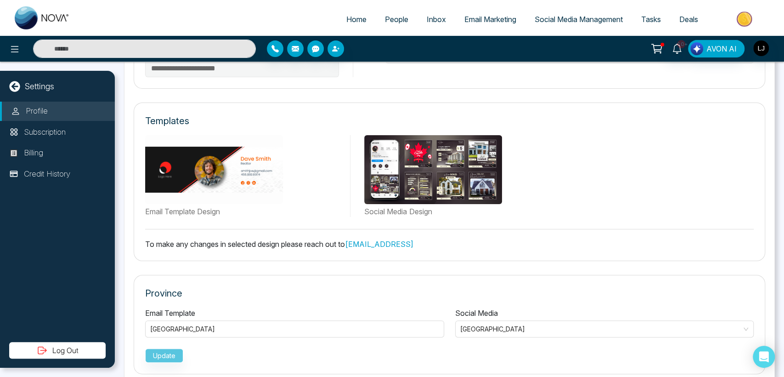
scroll to position [452, 0]
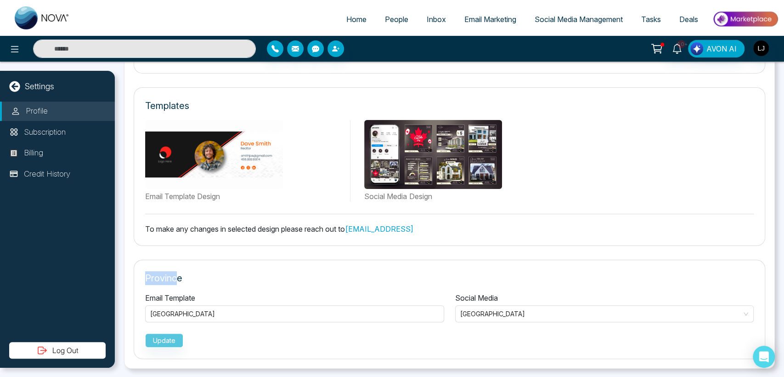
drag, startPoint x: 143, startPoint y: 275, endPoint x: 176, endPoint y: 276, distance: 33.1
click at [176, 276] on div "Province Email Template [GEOGRAPHIC_DATA] Social Media Alberta Update" at bounding box center [450, 309] width 632 height 99
click at [195, 320] on div "[GEOGRAPHIC_DATA]" at bounding box center [294, 313] width 299 height 17
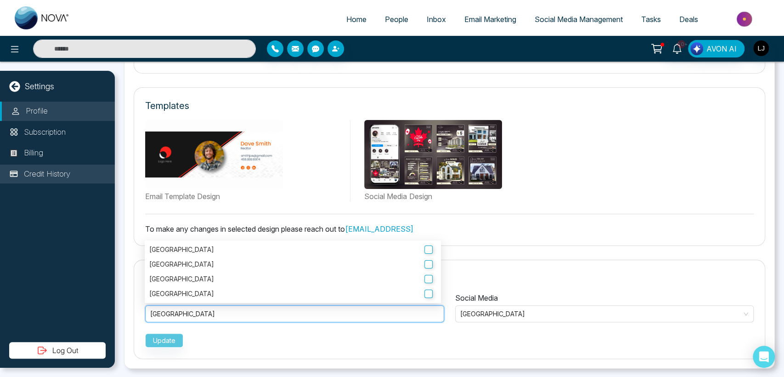
click at [41, 171] on p "Credit History" at bounding box center [47, 174] width 46 height 12
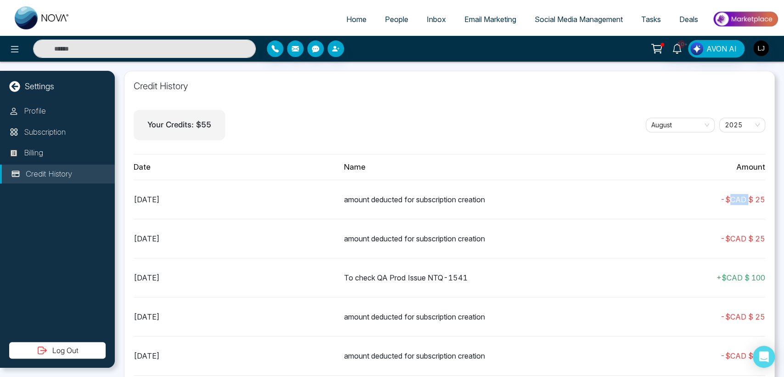
drag, startPoint x: 728, startPoint y: 196, endPoint x: 743, endPoint y: 196, distance: 15.2
click at [743, 196] on div "- $ CAD $ 25" at bounding box center [660, 199] width 210 height 11
click at [725, 200] on div "- $ CAD $ 25" at bounding box center [660, 199] width 210 height 11
drag, startPoint x: 728, startPoint y: 196, endPoint x: 738, endPoint y: 198, distance: 10.2
click at [738, 198] on div "- $ CAD $ 25" at bounding box center [660, 199] width 210 height 11
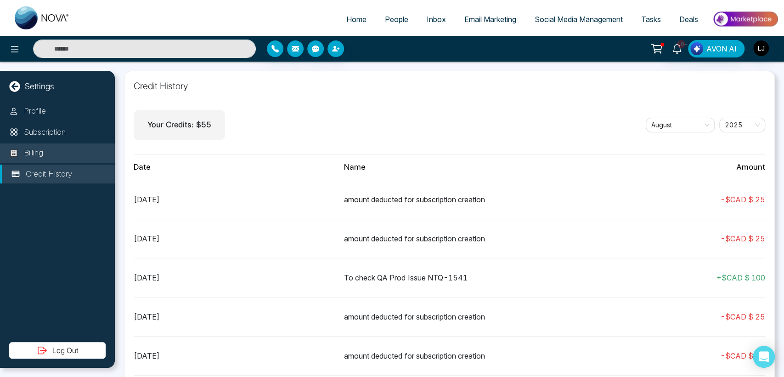
click at [48, 155] on li "Billing" at bounding box center [57, 152] width 115 height 19
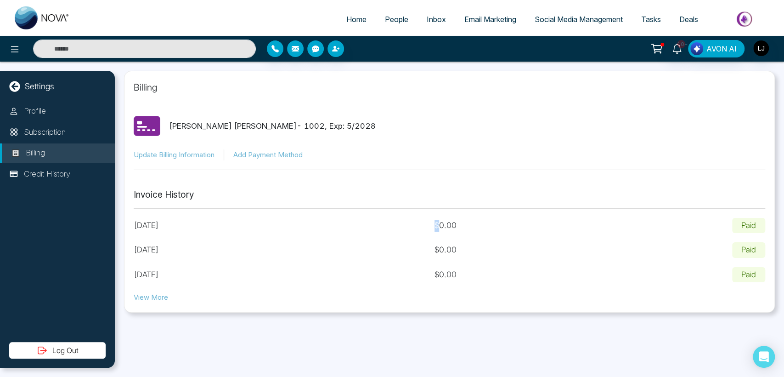
drag, startPoint x: 452, startPoint y: 226, endPoint x: 458, endPoint y: 223, distance: 6.4
click at [457, 223] on p "$ 0.00" at bounding box center [446, 226] width 22 height 12
click at [451, 223] on div "[DATE] $ 0.00 Paid" at bounding box center [450, 226] width 632 height 16
drag, startPoint x: 451, startPoint y: 223, endPoint x: 458, endPoint y: 224, distance: 7.4
click at [458, 224] on div "[DATE] $ 0.00 Paid" at bounding box center [450, 226] width 632 height 16
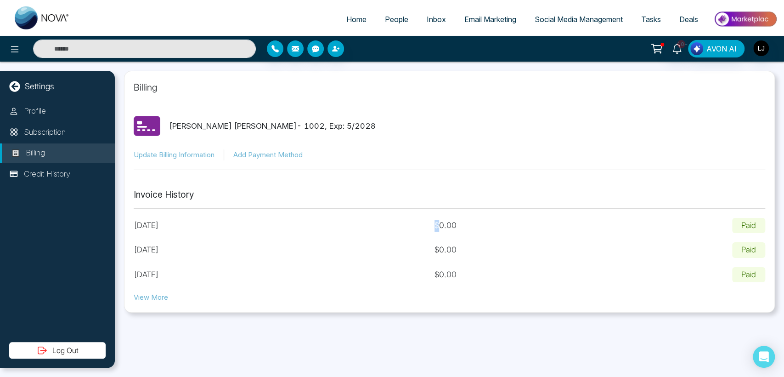
click at [655, 41] on button at bounding box center [657, 48] width 18 height 17
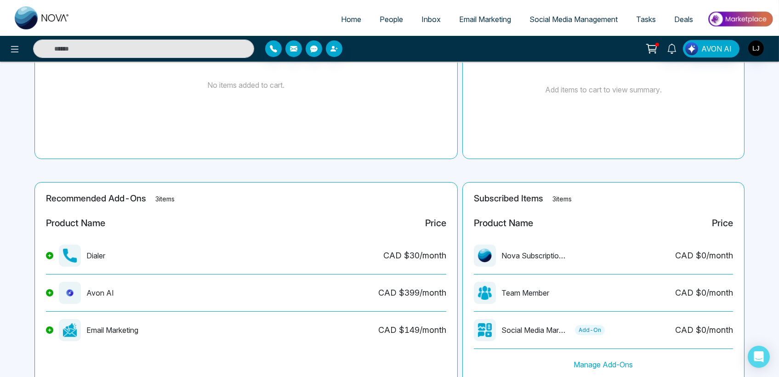
scroll to position [134, 0]
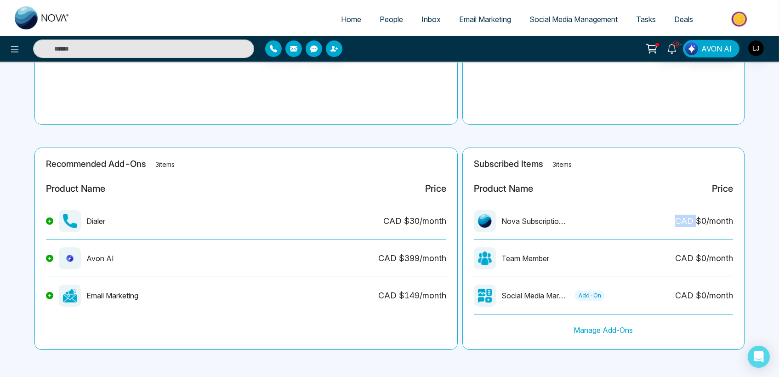
drag, startPoint x: 676, startPoint y: 220, endPoint x: 694, endPoint y: 216, distance: 18.3
click at [694, 216] on div "CAD $ 0 /month" at bounding box center [704, 221] width 58 height 12
click at [11, 52] on icon at bounding box center [14, 49] width 11 height 11
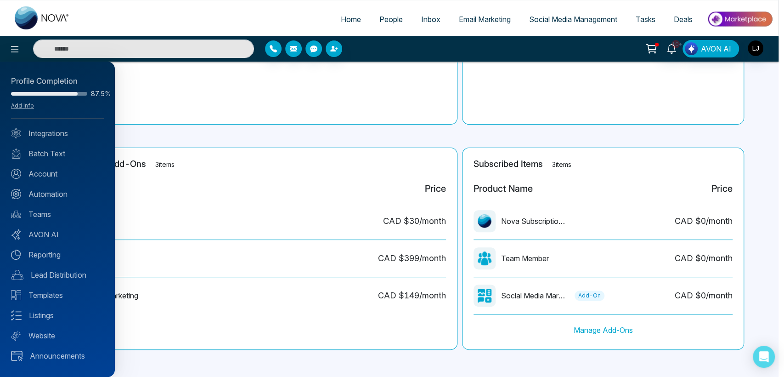
click at [686, 230] on div at bounding box center [392, 188] width 784 height 377
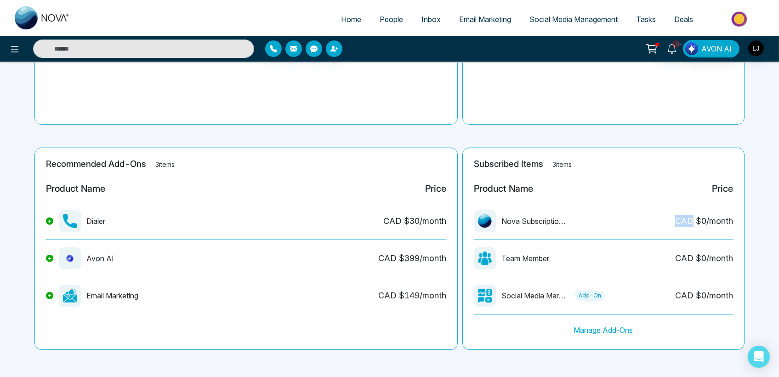
drag, startPoint x: 676, startPoint y: 219, endPoint x: 693, endPoint y: 222, distance: 16.8
click at [693, 222] on div "CAD $ 0 /month" at bounding box center [704, 221] width 58 height 12
click at [681, 221] on div "CAD $ 0 /month" at bounding box center [704, 221] width 58 height 12
drag, startPoint x: 675, startPoint y: 220, endPoint x: 693, endPoint y: 219, distance: 18.0
click at [693, 219] on div "CAD $ 0 /month" at bounding box center [704, 221] width 58 height 12
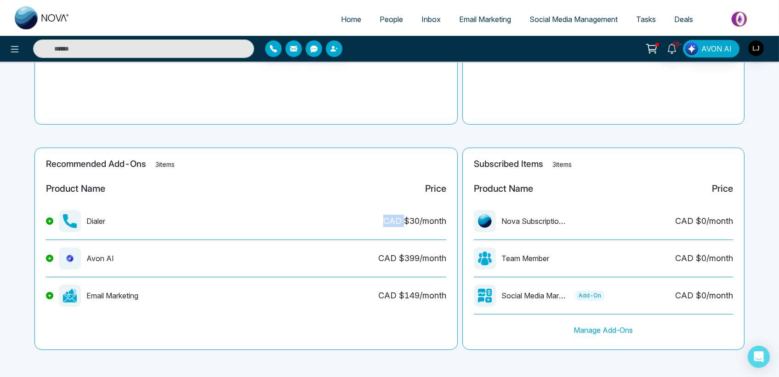
drag, startPoint x: 382, startPoint y: 220, endPoint x: 404, endPoint y: 218, distance: 22.2
click at [404, 218] on div "Dialer CAD $ 30 /month" at bounding box center [246, 225] width 400 height 30
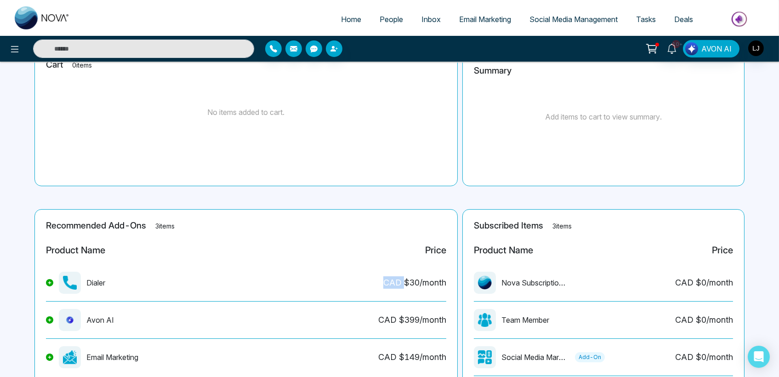
scroll to position [0, 0]
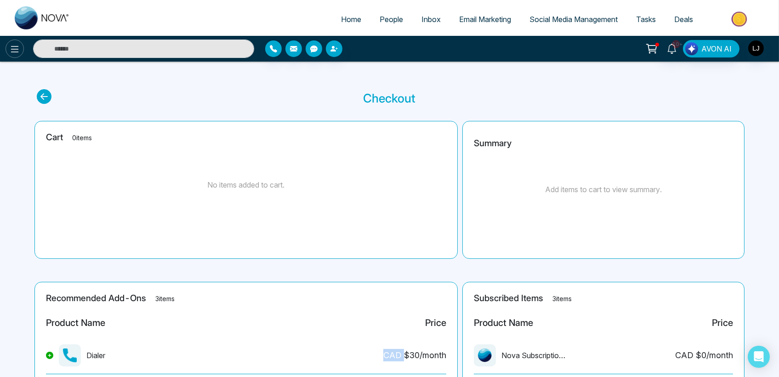
click at [16, 48] on icon at bounding box center [14, 49] width 11 height 11
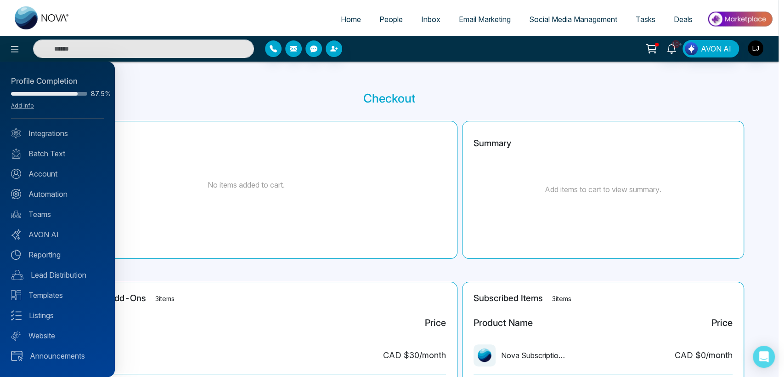
click at [351, 111] on div at bounding box center [392, 188] width 784 height 377
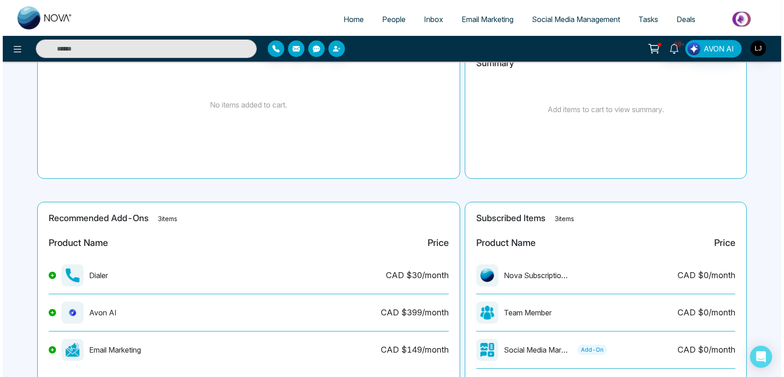
scroll to position [134, 0]
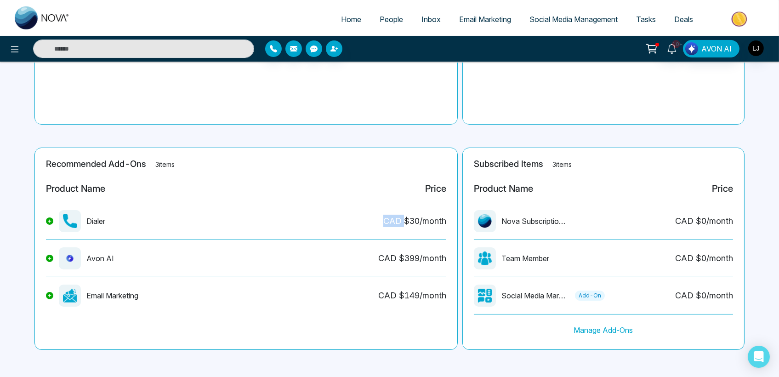
drag, startPoint x: 382, startPoint y: 218, endPoint x: 404, endPoint y: 222, distance: 22.4
click at [404, 222] on div "Dialer CAD $ 30 /month" at bounding box center [246, 225] width 400 height 30
click at [17, 46] on icon at bounding box center [14, 49] width 11 height 11
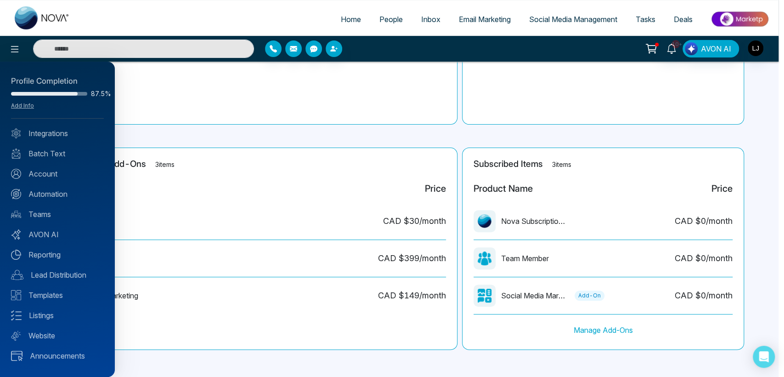
click at [19, 101] on div "Profile Completion 87.5% Add Info" at bounding box center [57, 96] width 93 height 43
click at [23, 107] on link "Add Info" at bounding box center [22, 105] width 23 height 7
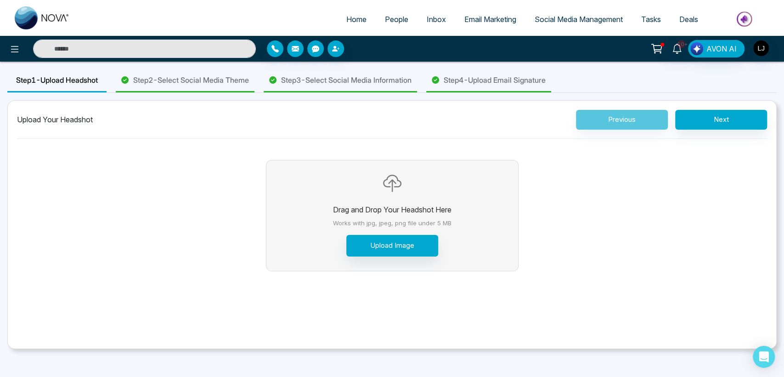
click at [194, 74] on span "Step 2 - Select Social Media Theme" at bounding box center [191, 79] width 116 height 11
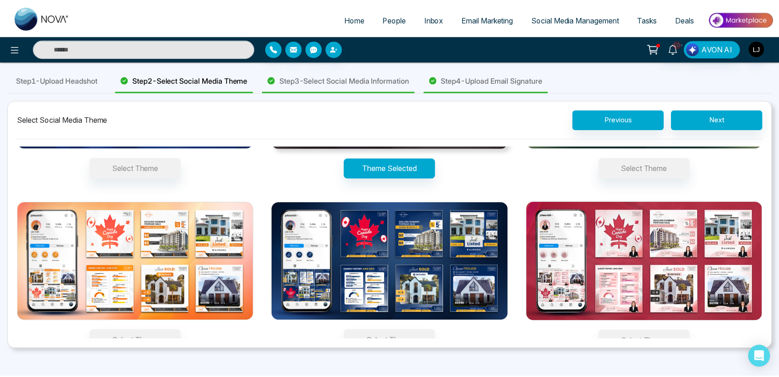
scroll to position [132, 0]
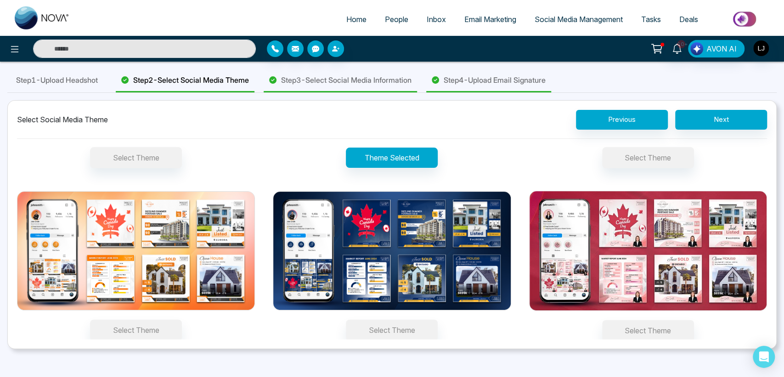
click at [748, 20] on img at bounding box center [745, 19] width 67 height 21
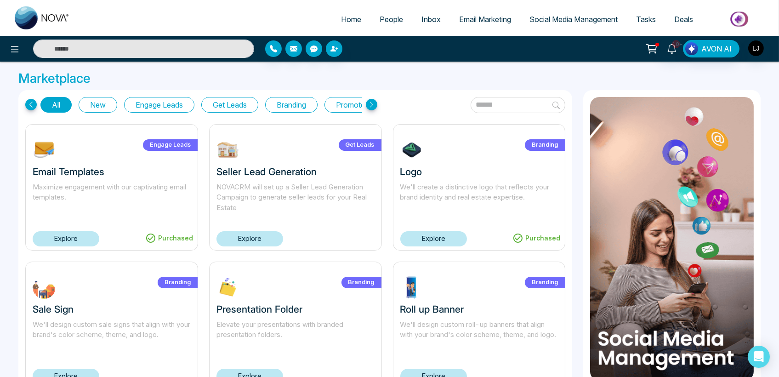
click at [242, 237] on link "Explore" at bounding box center [249, 238] width 67 height 15
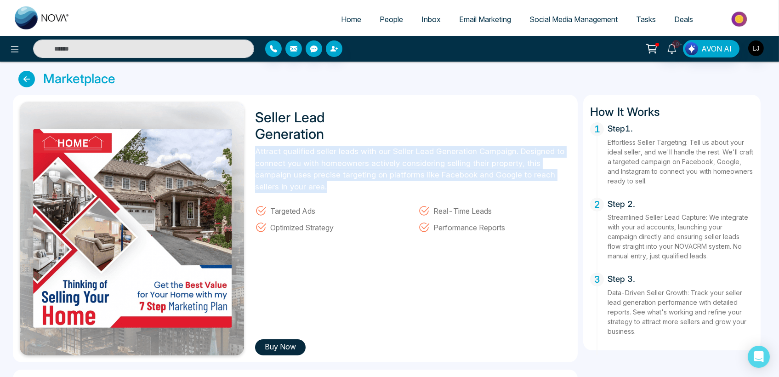
drag, startPoint x: 257, startPoint y: 152, endPoint x: 334, endPoint y: 188, distance: 85.5
click at [334, 188] on p "Attract qualified seller leads with our Seller Lead Generation Campaign. Design…" at bounding box center [413, 169] width 316 height 47
click at [341, 20] on span "Home" at bounding box center [351, 19] width 20 height 9
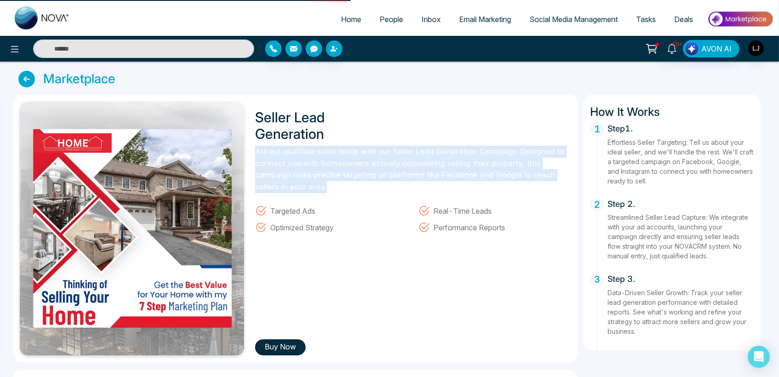
select select "*"
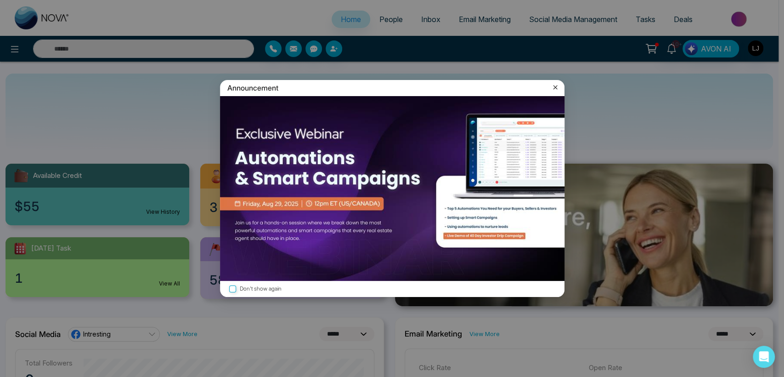
click at [557, 89] on icon at bounding box center [555, 87] width 9 height 9
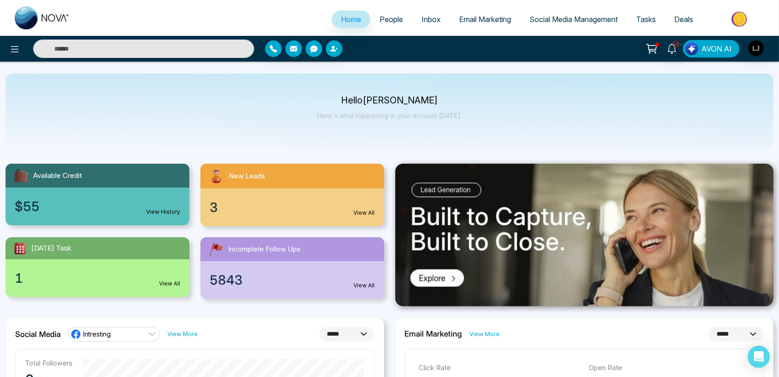
click at [702, 51] on button "AVON AI" at bounding box center [711, 48] width 57 height 17
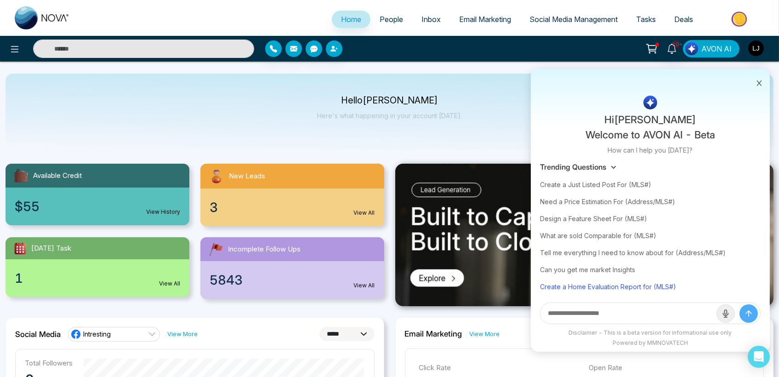
scroll to position [25, 0]
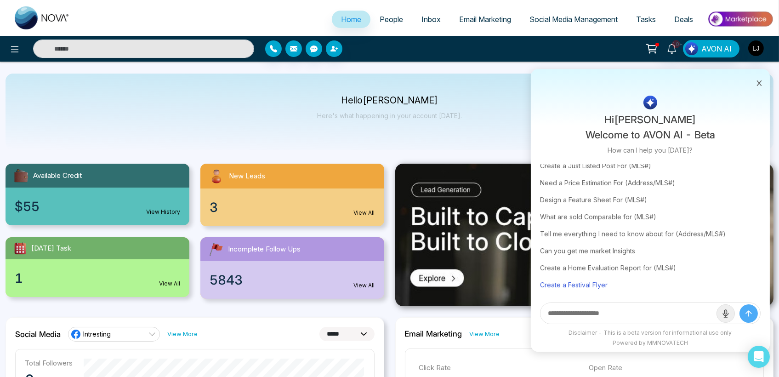
click at [583, 280] on div "Create a Festival Flyer" at bounding box center [650, 284] width 221 height 17
type input "**********"
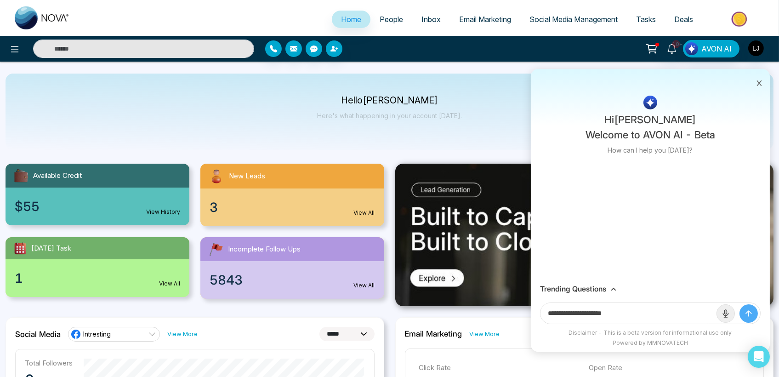
scroll to position [0, 0]
click at [747, 307] on button "submit" at bounding box center [748, 313] width 18 height 18
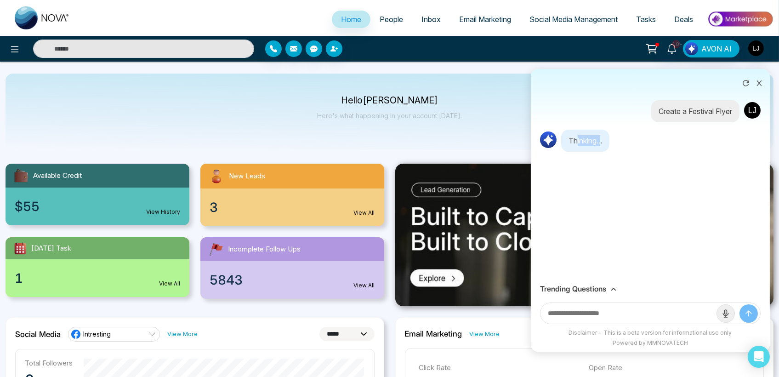
drag, startPoint x: 575, startPoint y: 145, endPoint x: 603, endPoint y: 137, distance: 28.5
click at [603, 137] on p "Thinking..." at bounding box center [585, 141] width 48 height 22
